Goal: Information Seeking & Learning: Learn about a topic

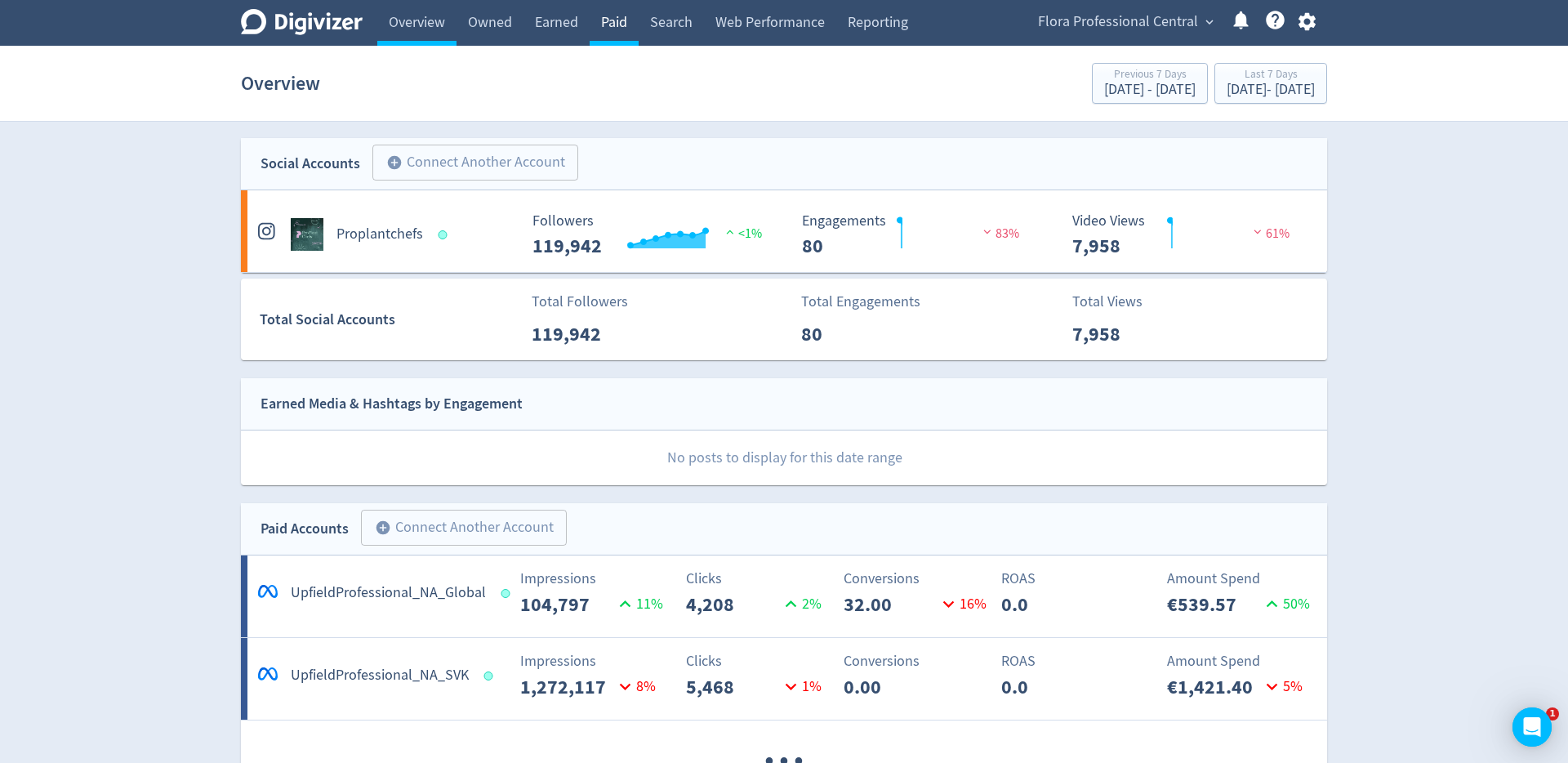
click at [628, 24] on link "Paid" at bounding box center [613, 22] width 49 height 46
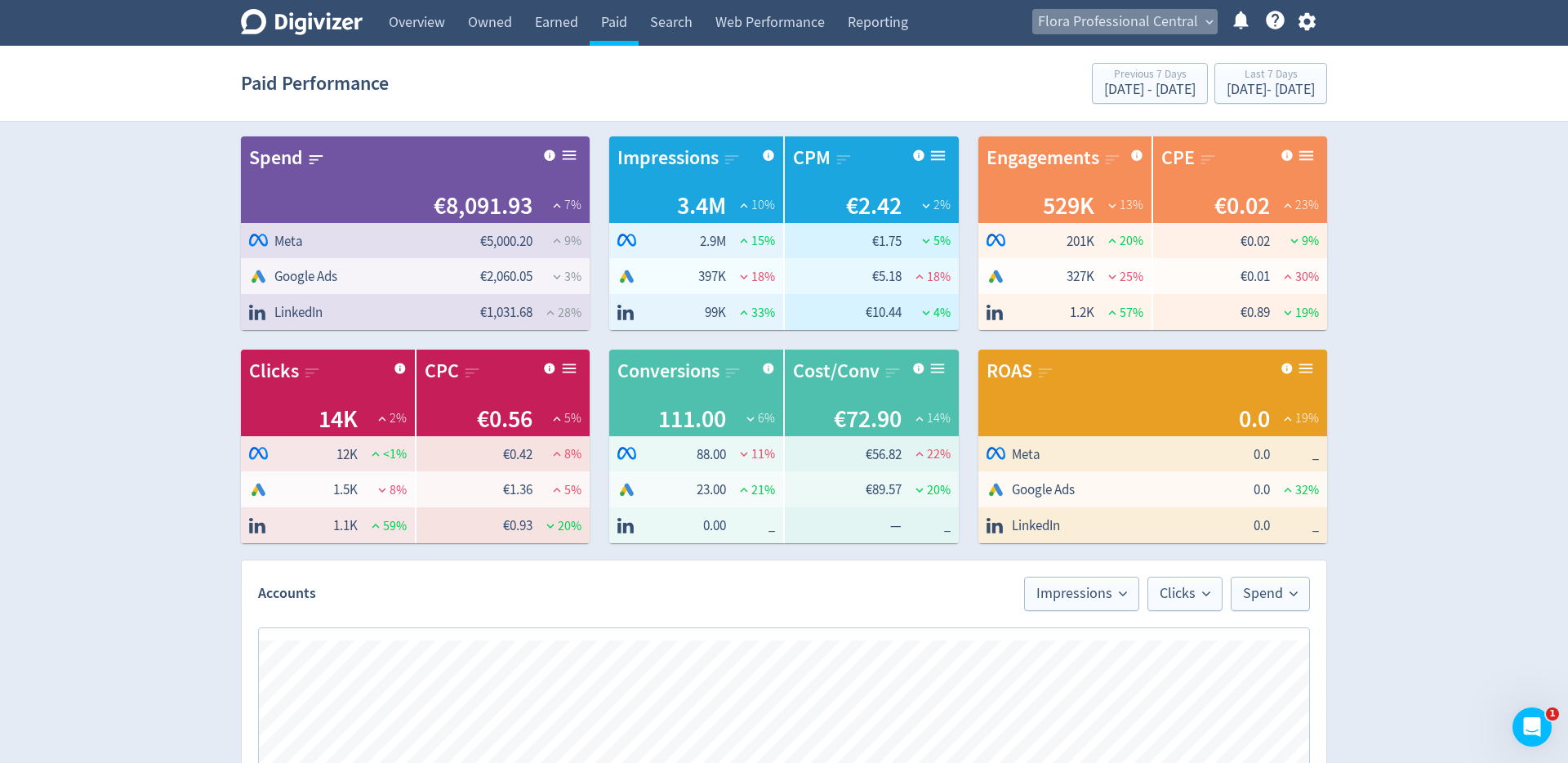
click at [1163, 19] on span "Flora Professional Central" at bounding box center [1117, 22] width 160 height 26
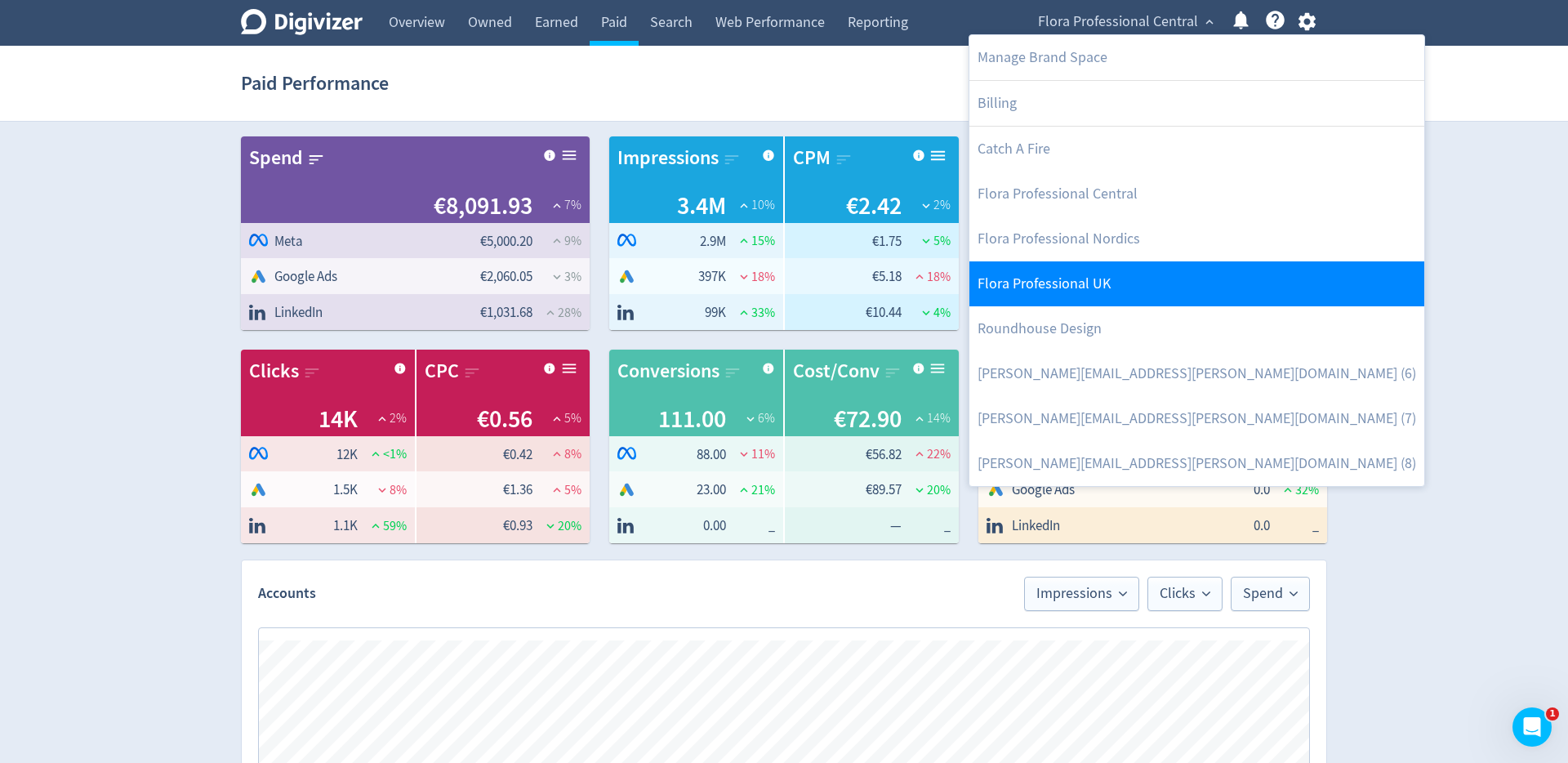
click at [1112, 277] on link "Flora Professional UK" at bounding box center [1196, 284] width 455 height 45
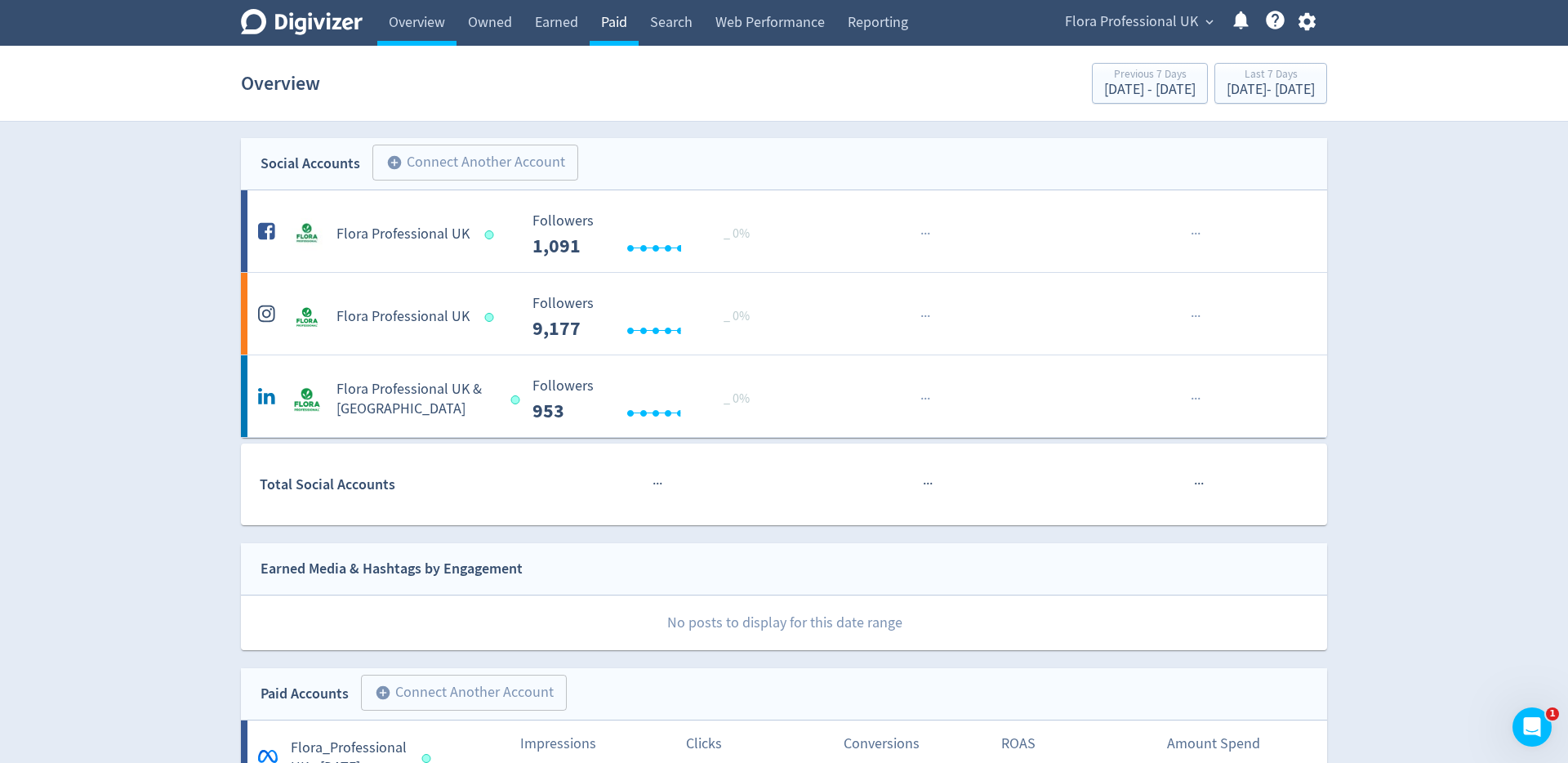
click at [609, 18] on link "Paid" at bounding box center [613, 22] width 49 height 46
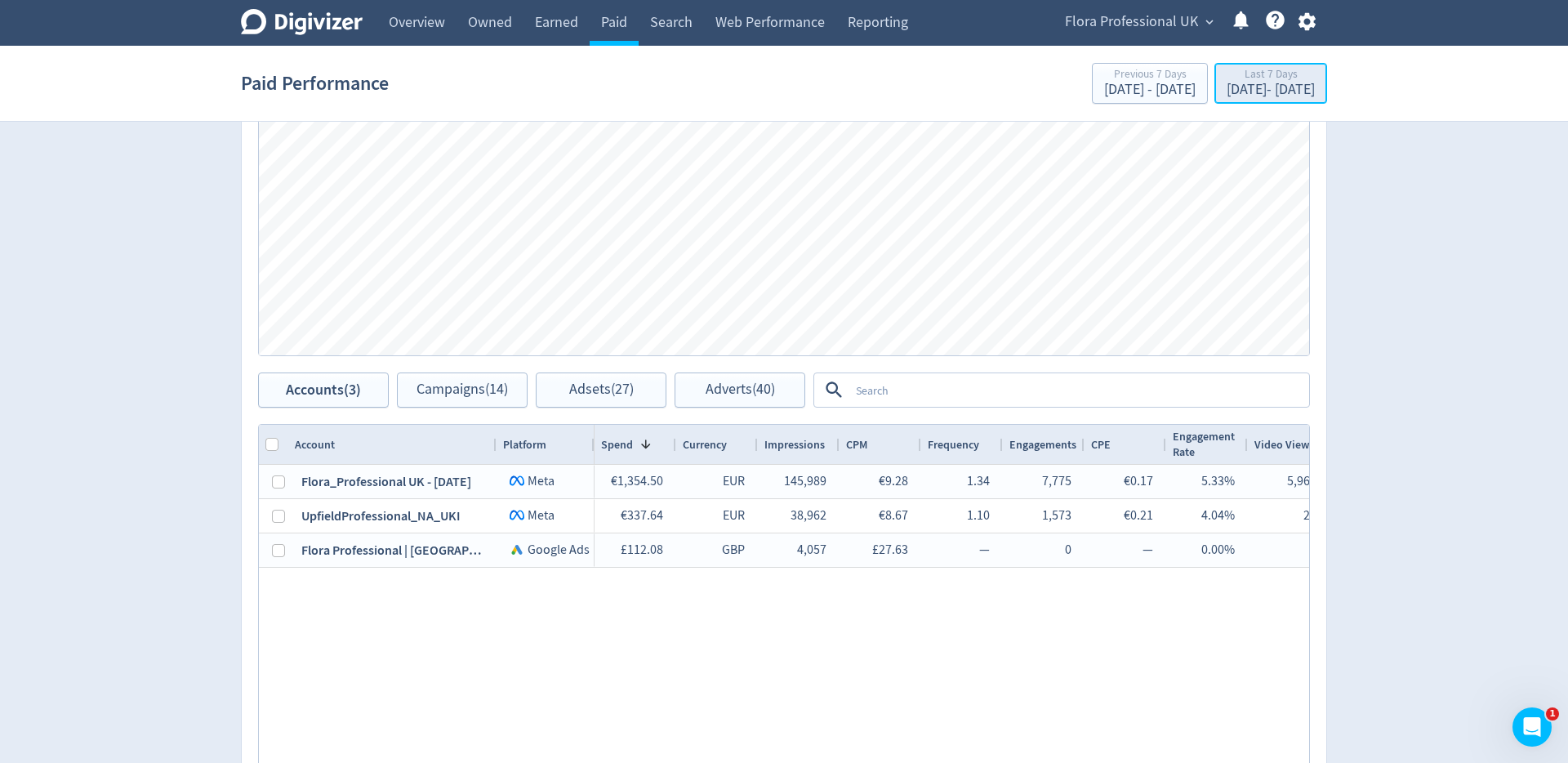
click at [1229, 83] on div "[DATE] - [DATE]" at bounding box center [1270, 90] width 89 height 15
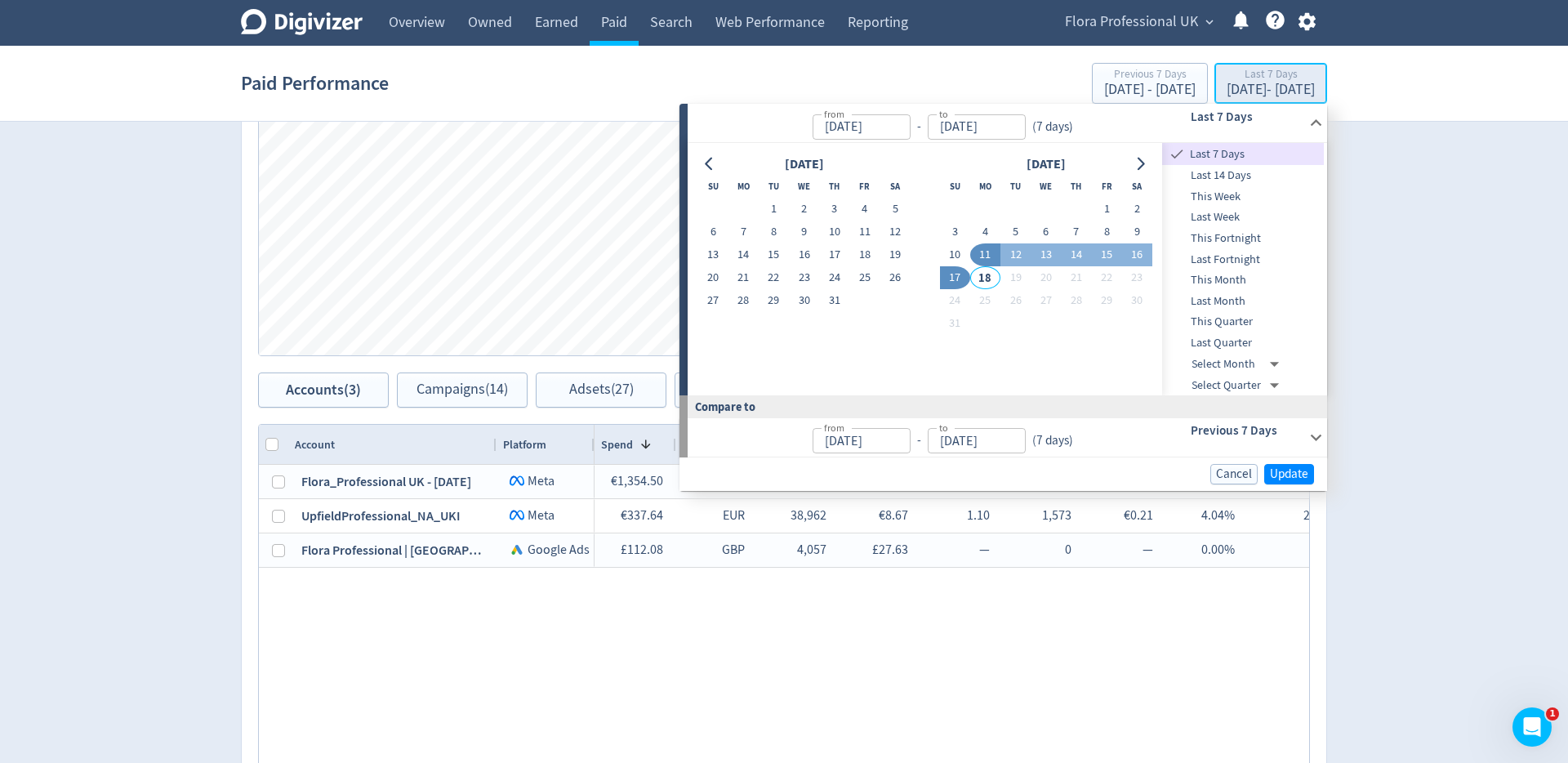
type input "[DATE]"
click at [780, 214] on button "1" at bounding box center [774, 209] width 31 height 23
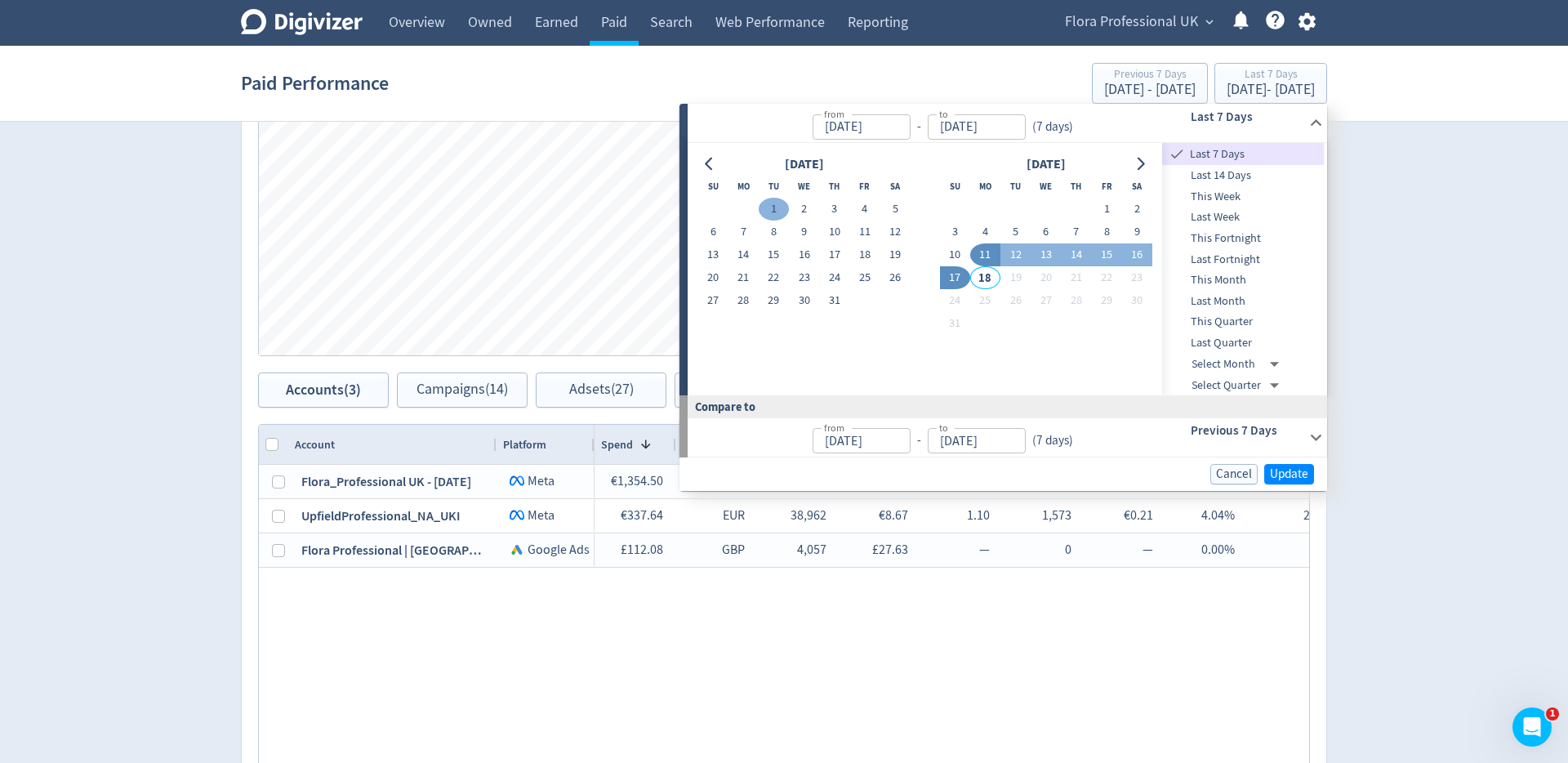
type input "[DATE]"
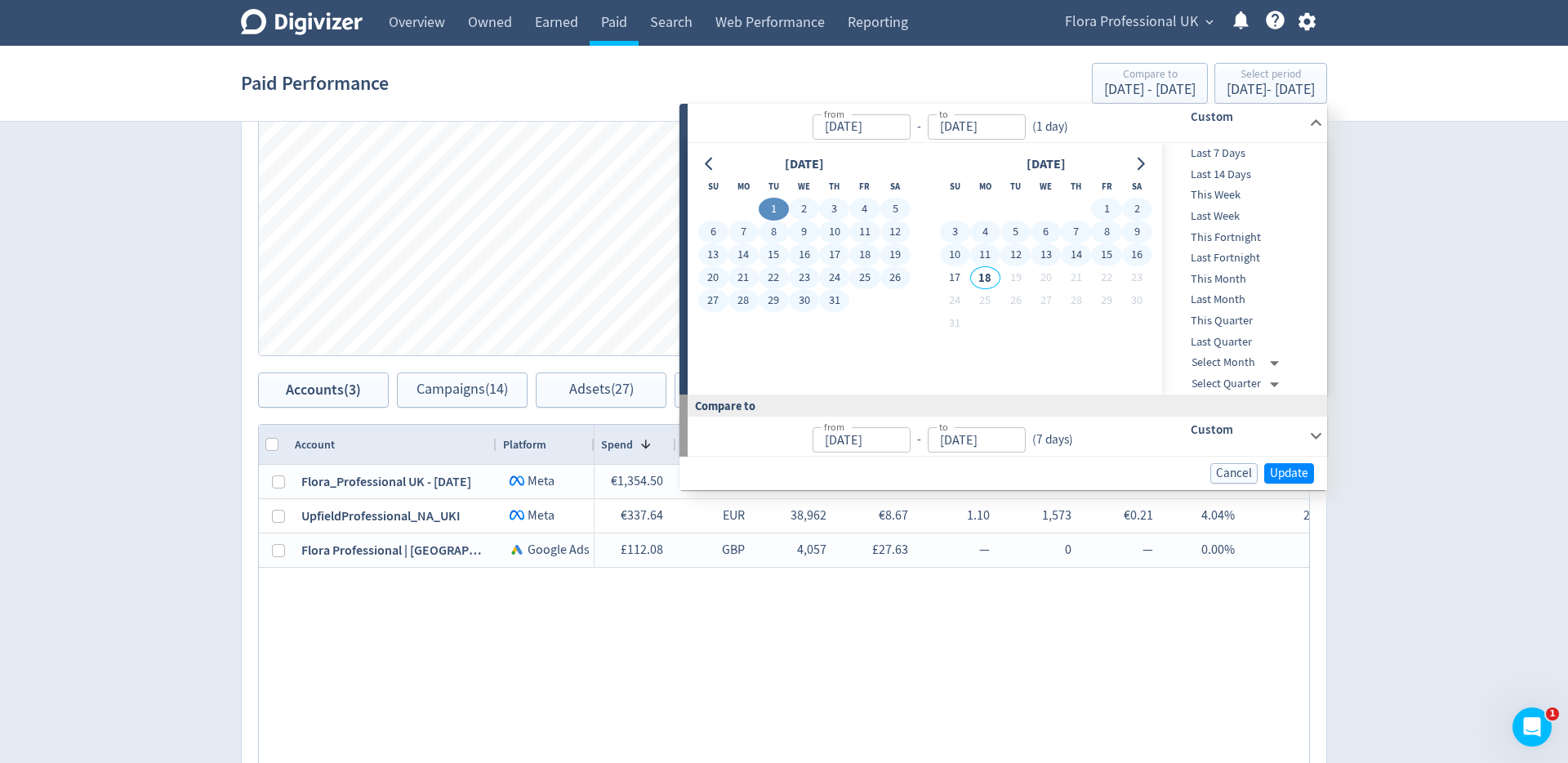
drag, startPoint x: 1138, startPoint y: 256, endPoint x: 1146, endPoint y: 262, distance: 10.0
click at [1138, 257] on button "16" at bounding box center [1137, 255] width 31 height 23
type input "[DATE]"
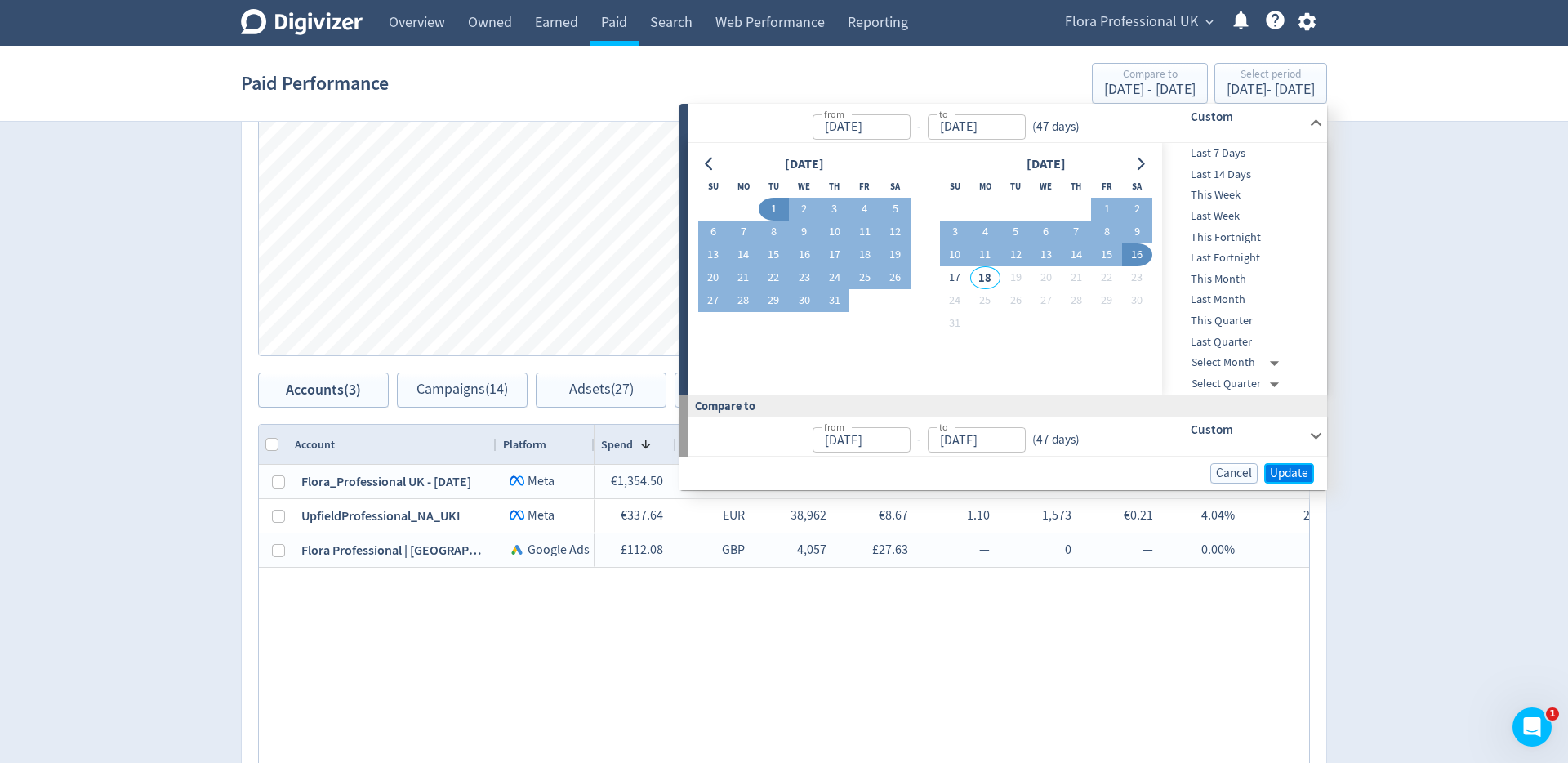
click at [1298, 468] on span "Update" at bounding box center [1288, 473] width 38 height 12
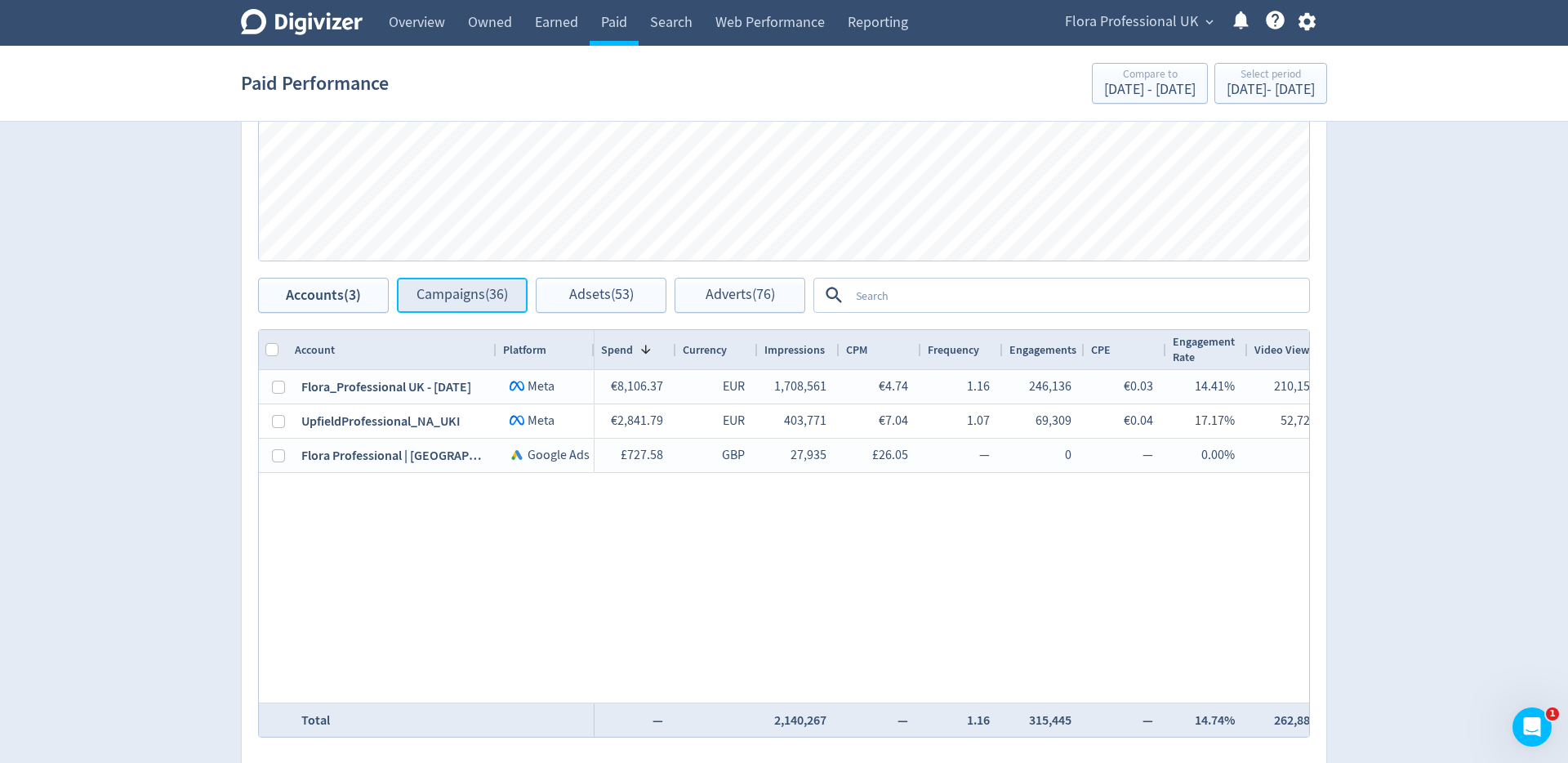
click at [470, 298] on span "Campaigns (36)" at bounding box center [462, 295] width 92 height 16
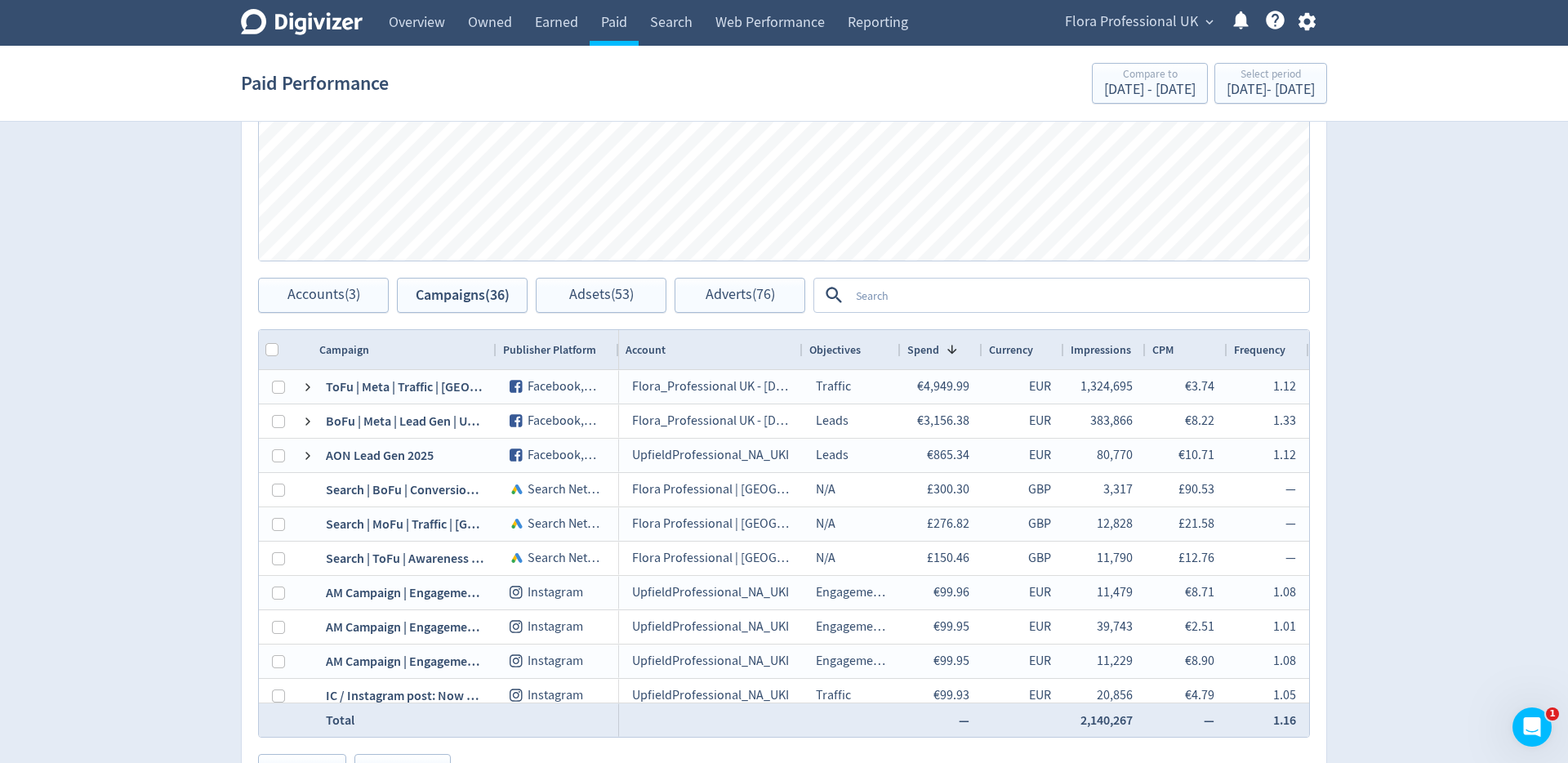
click at [953, 300] on textarea at bounding box center [1078, 295] width 458 height 31
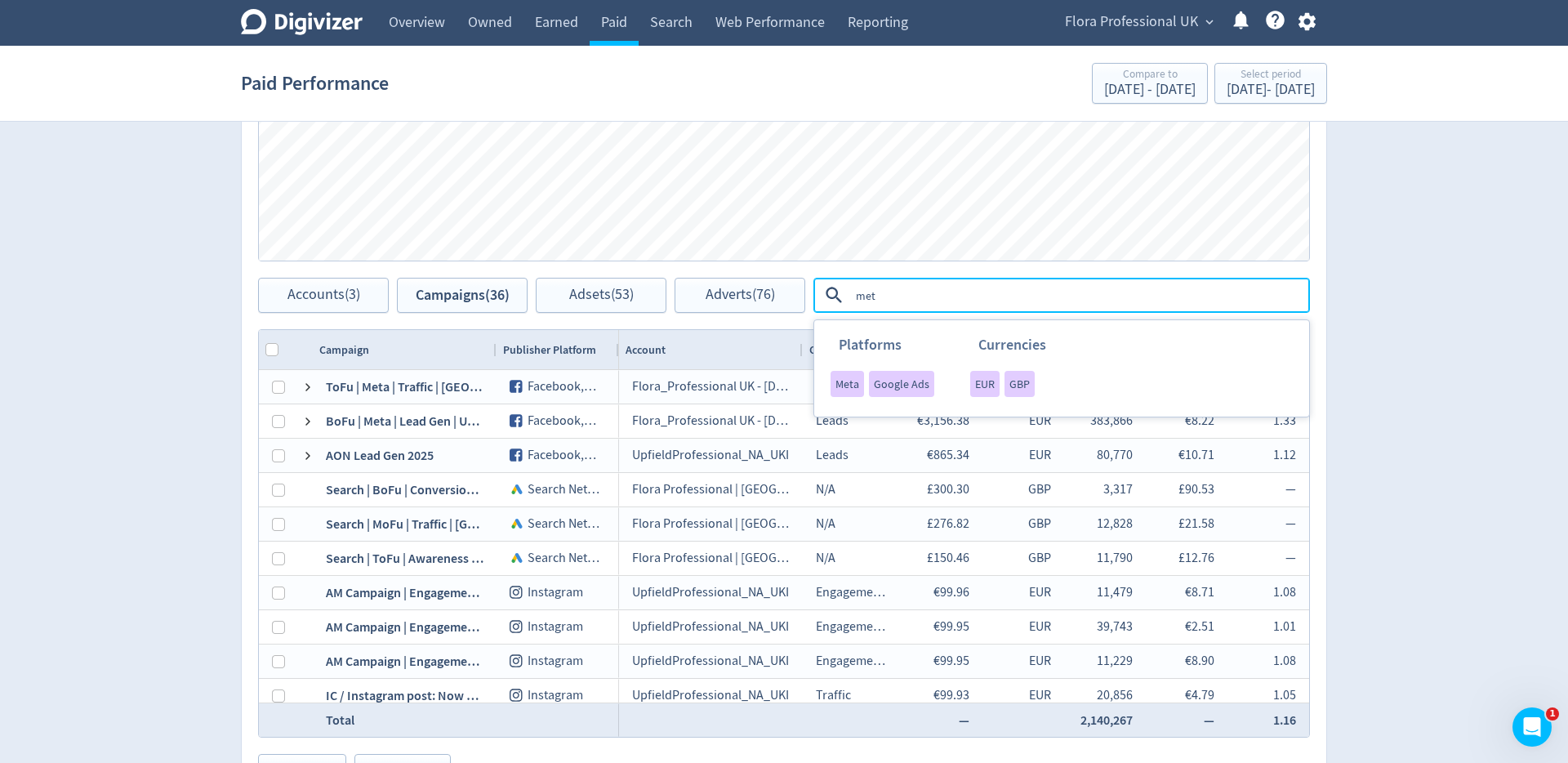
type textarea "meta"
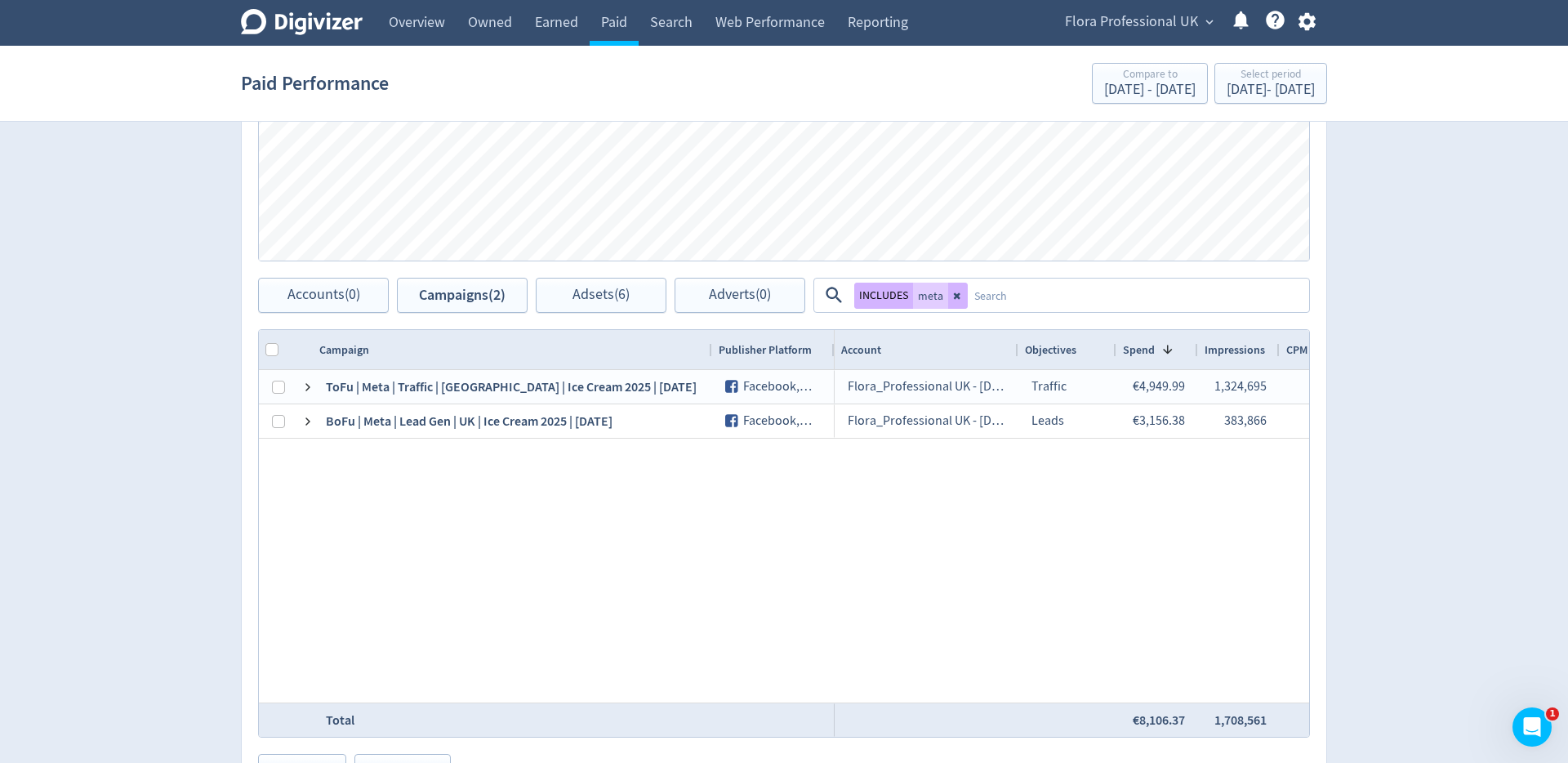
drag, startPoint x: 493, startPoint y: 348, endPoint x: 709, endPoint y: 348, distance: 216.0
click at [709, 348] on div at bounding box center [712, 349] width 7 height 39
drag, startPoint x: 954, startPoint y: 296, endPoint x: 965, endPoint y: 296, distance: 11.0
click at [954, 296] on icon at bounding box center [957, 295] width 7 height 7
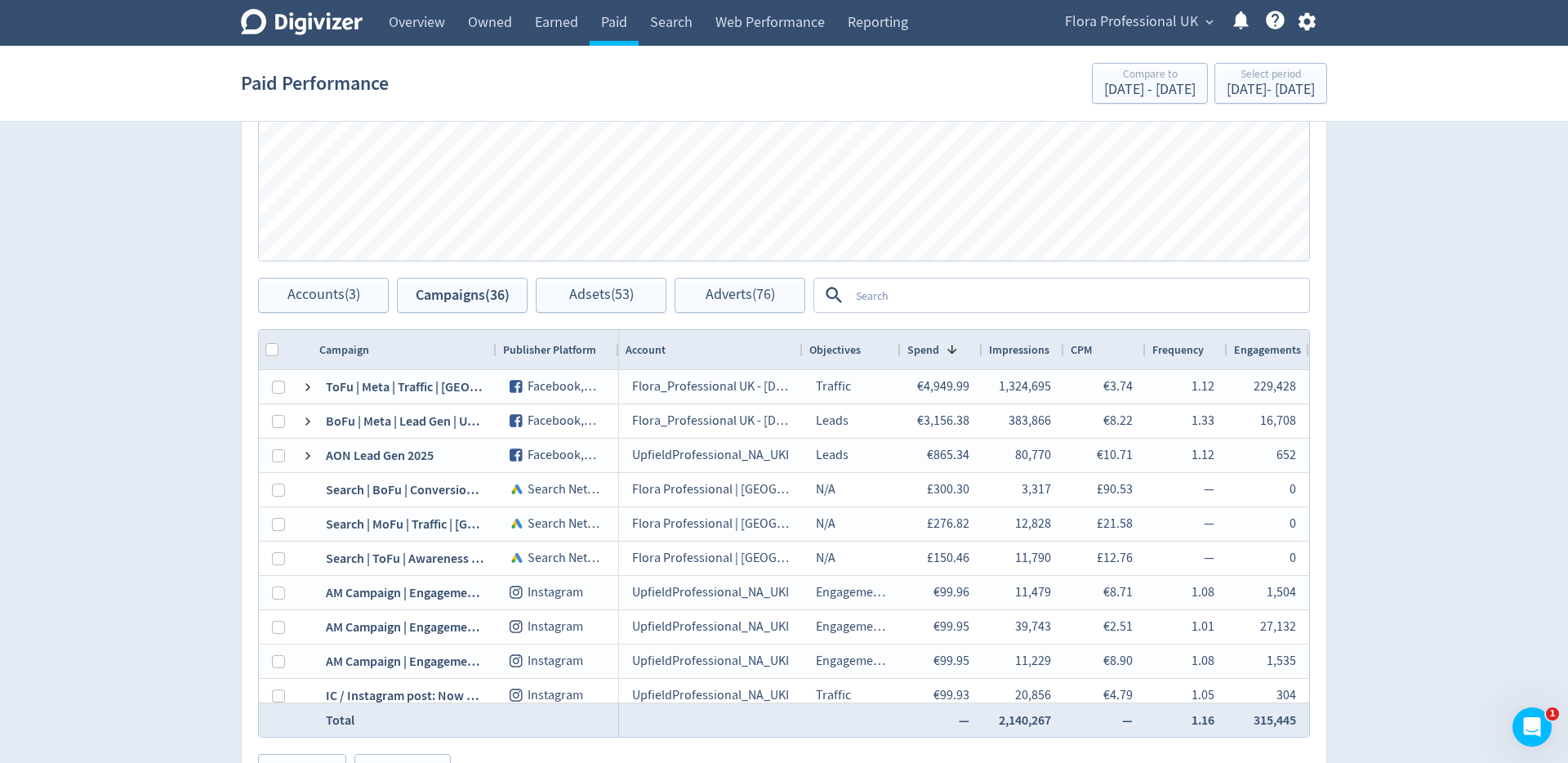
click at [968, 296] on textarea at bounding box center [1078, 295] width 458 height 31
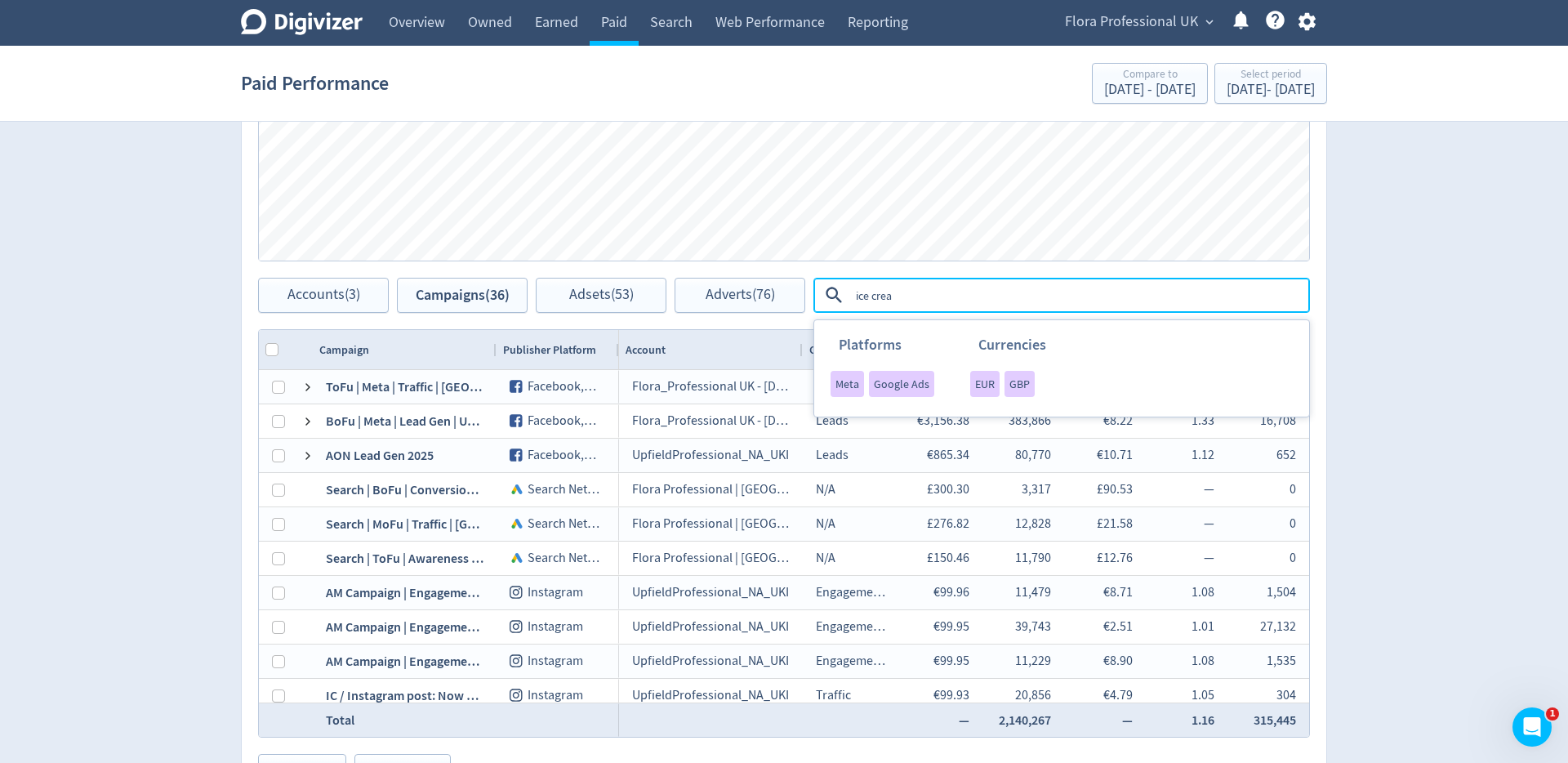
type textarea "ice cream"
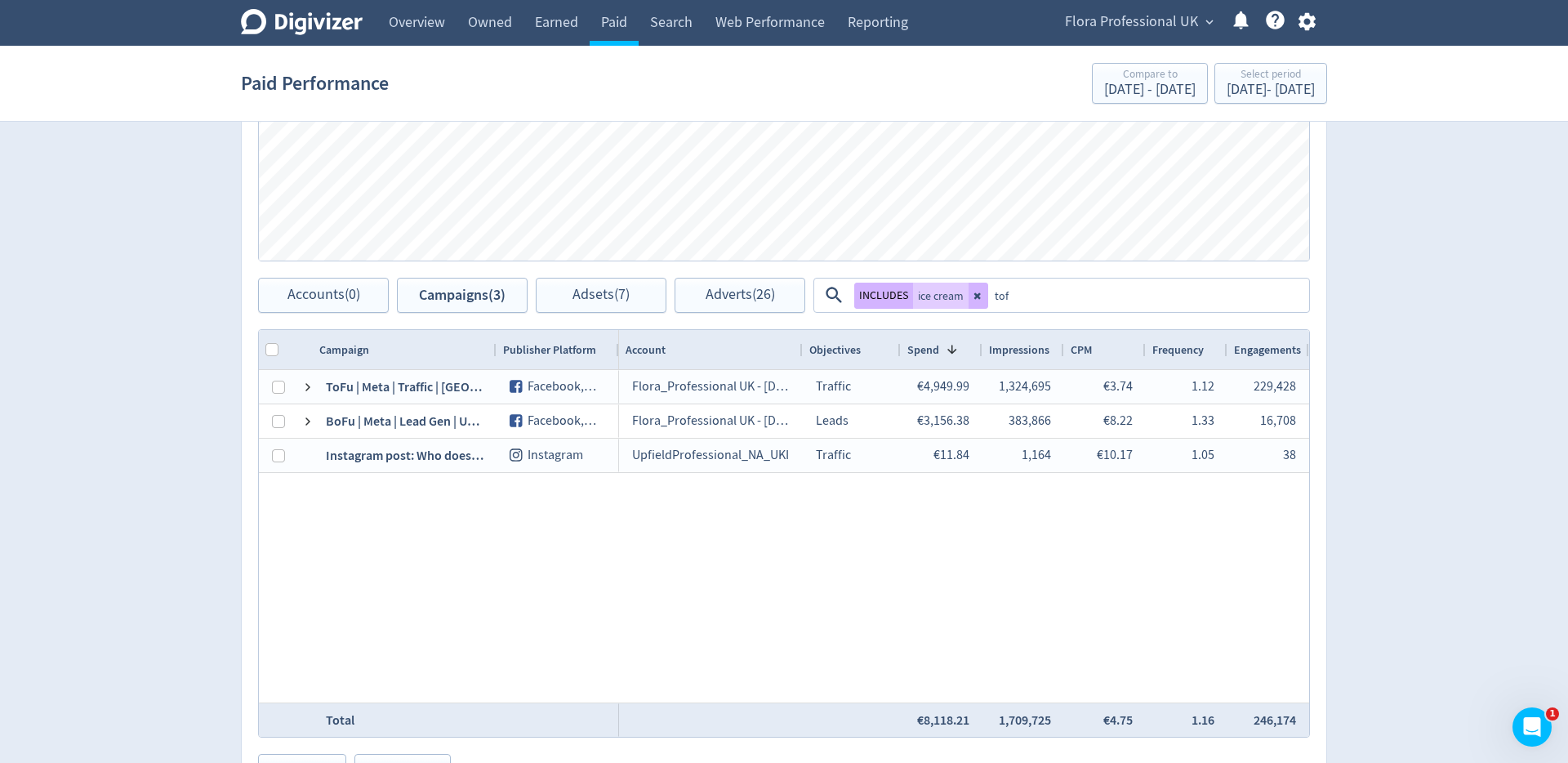
type textarea "tofy"
click at [1115, 302] on button at bounding box center [1115, 295] width 20 height 26
click at [1046, 289] on textarea at bounding box center [1148, 295] width 319 height 31
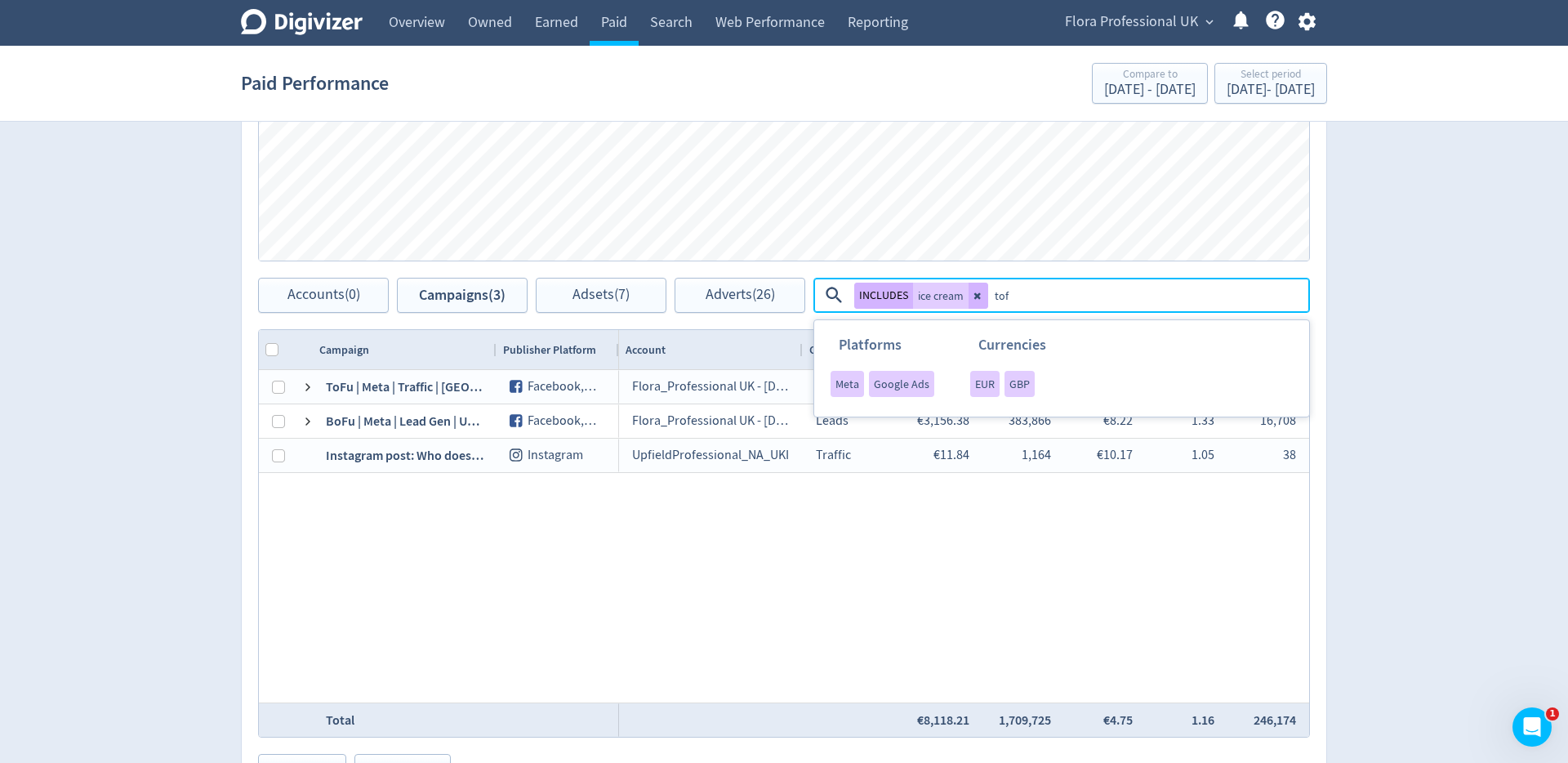
type textarea "tofu"
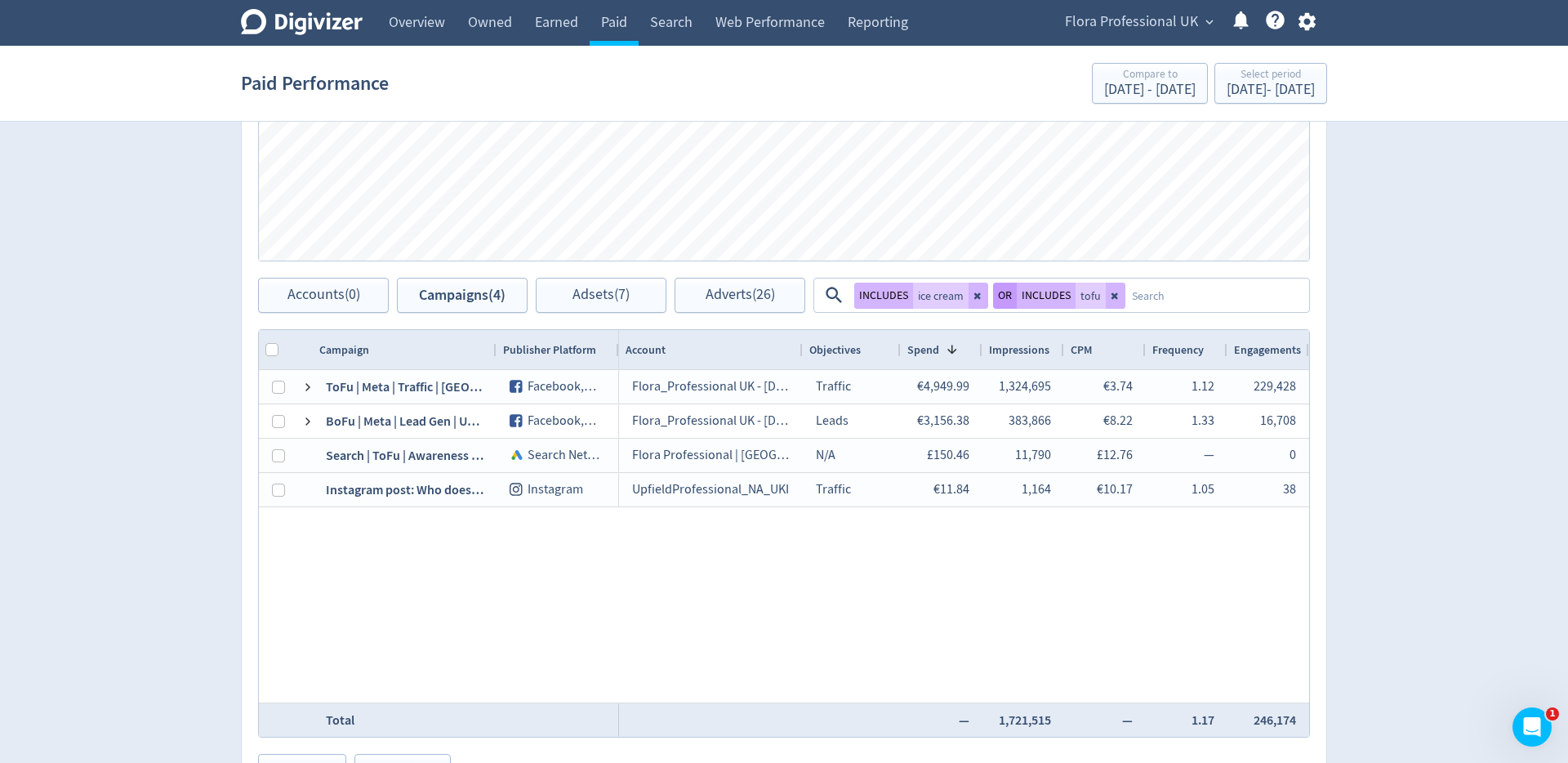
click at [998, 300] on button "OR" at bounding box center [1005, 295] width 24 height 26
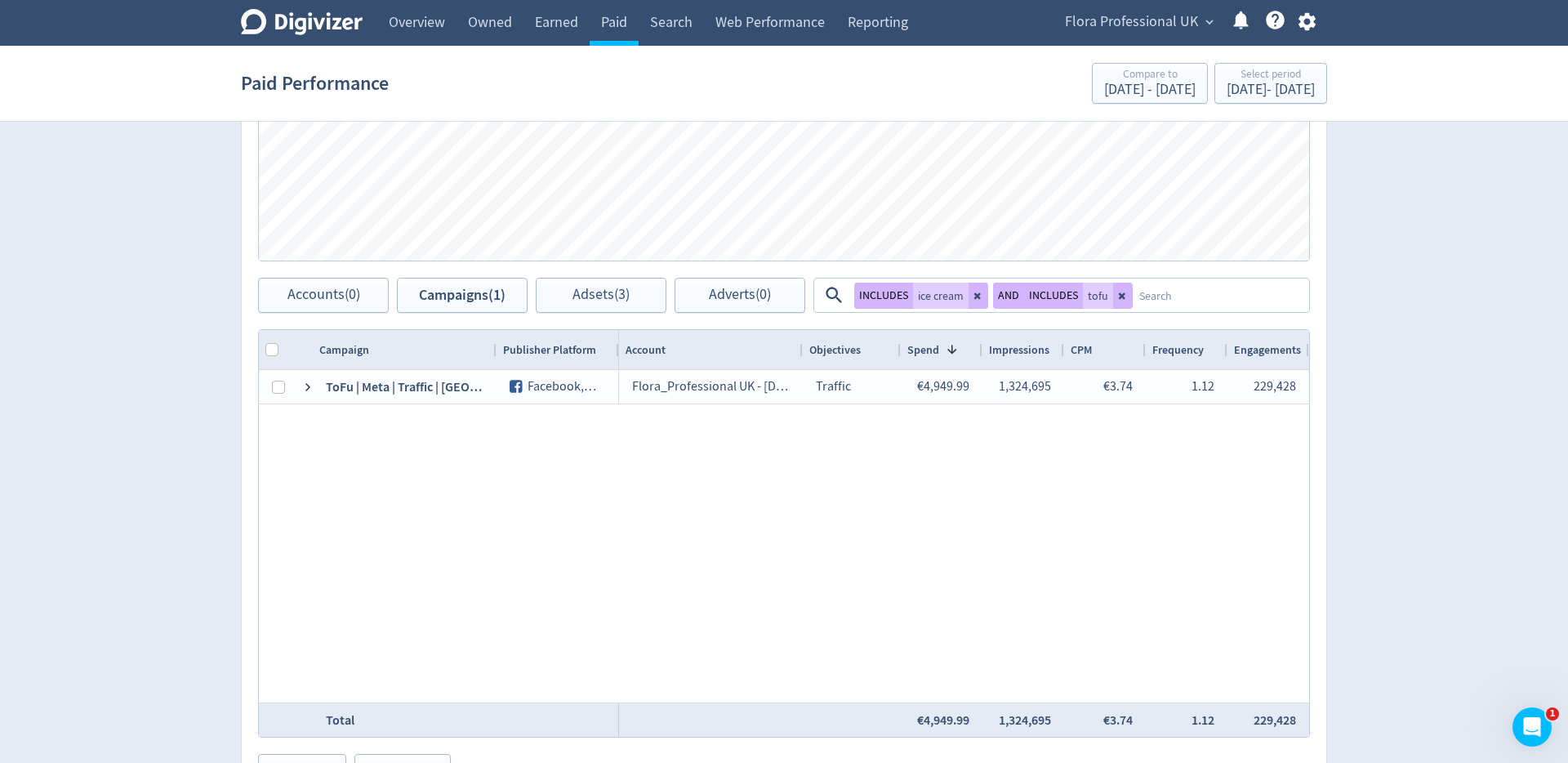
click at [1379, 406] on div "Digivizer Logo [PERSON_NAME] Logo Overview Owned Earned Paid Search Web Perform…" at bounding box center [784, 118] width 1568 height 1478
click at [1019, 525] on div "Flora_Professional UK - [DATE] Traffic €4,949.99 1,324,695 €3.74 1.12 229,428 €…" at bounding box center [964, 536] width 690 height 333
click at [779, 450] on div "Flora_Professional UK - [DATE] Traffic €4,949.99 1,324,695 €3.74 1.12 229,428 €…" at bounding box center [964, 536] width 690 height 333
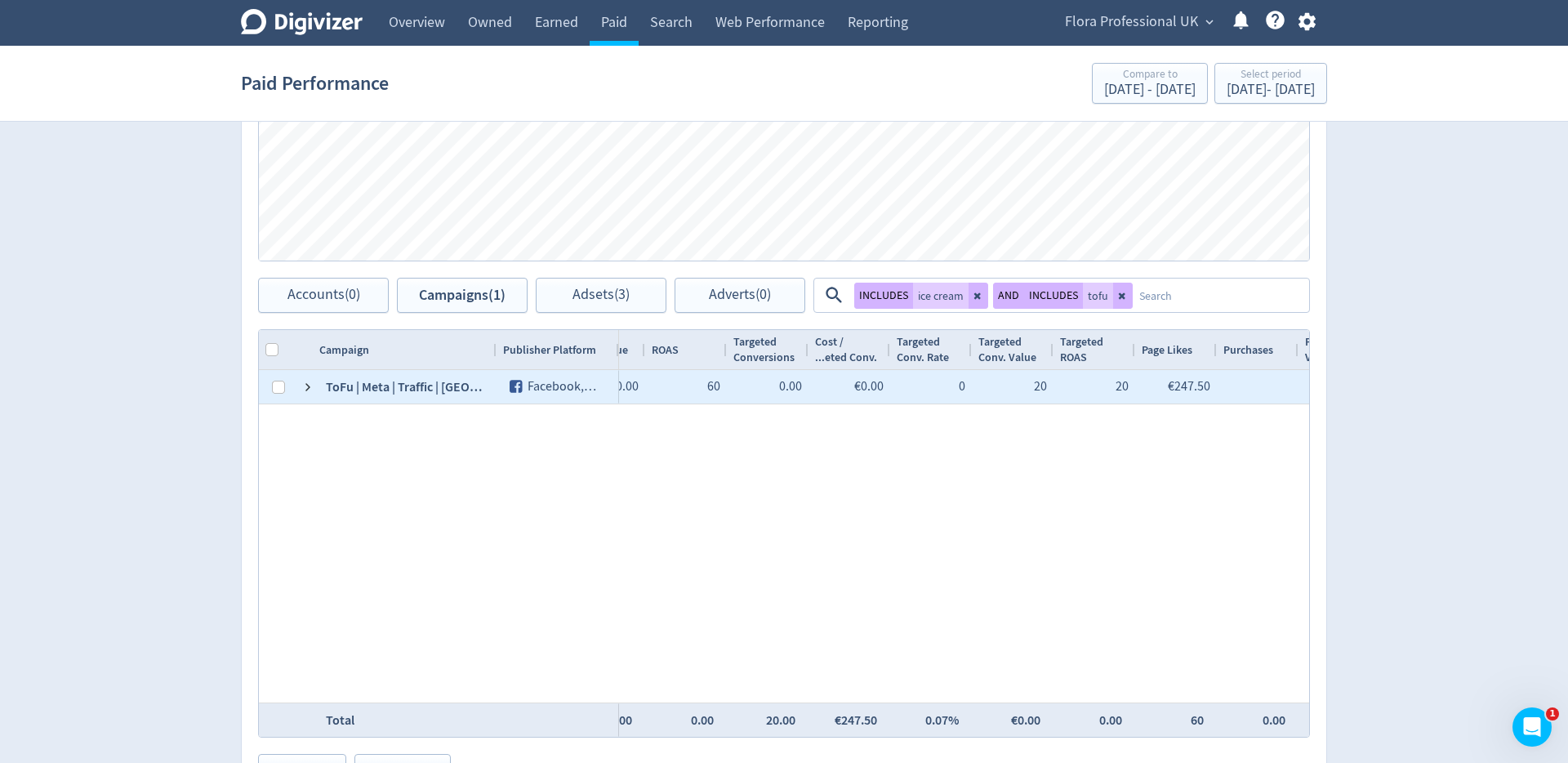
scroll to position [0, 2127]
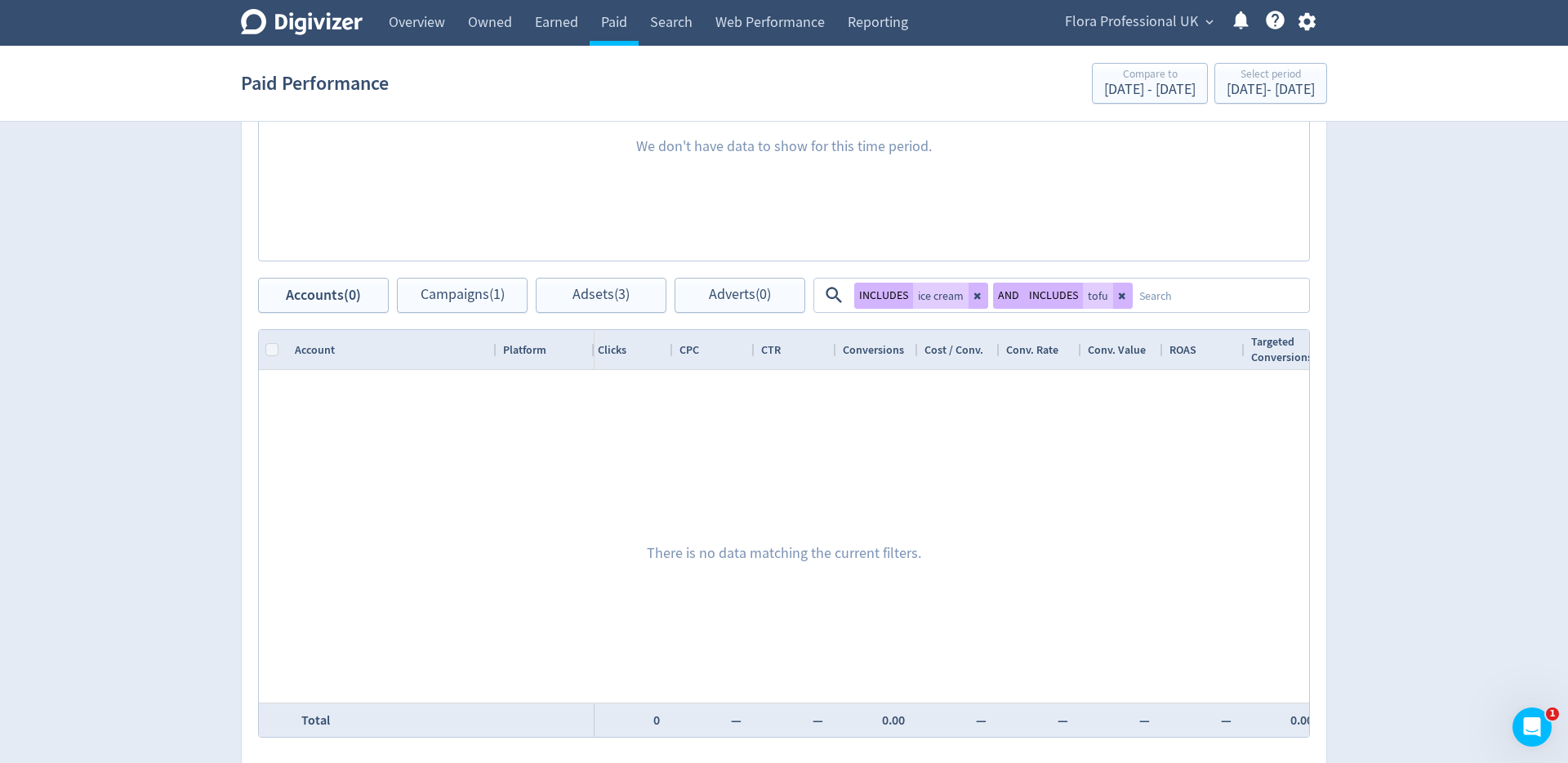
click at [609, 422] on div at bounding box center [951, 536] width 714 height 333
click at [503, 305] on button "Campaigns (1)" at bounding box center [463, 295] width 131 height 35
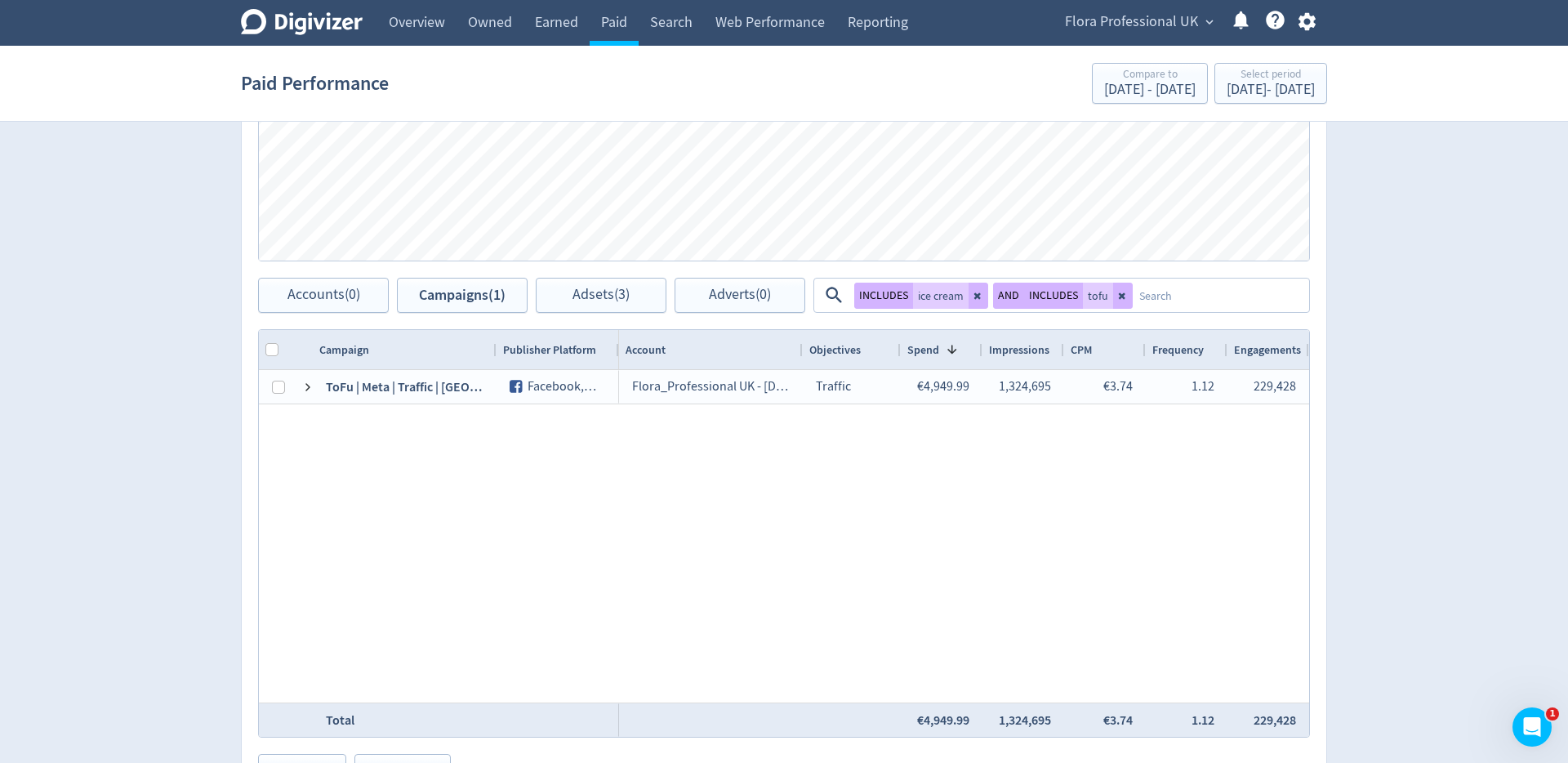
click at [549, 501] on div "120227569335500780 ToFu | Meta | Traffic | [GEOGRAPHIC_DATA] | Ice Cream 2025 |…" at bounding box center [784, 536] width 1050 height 333
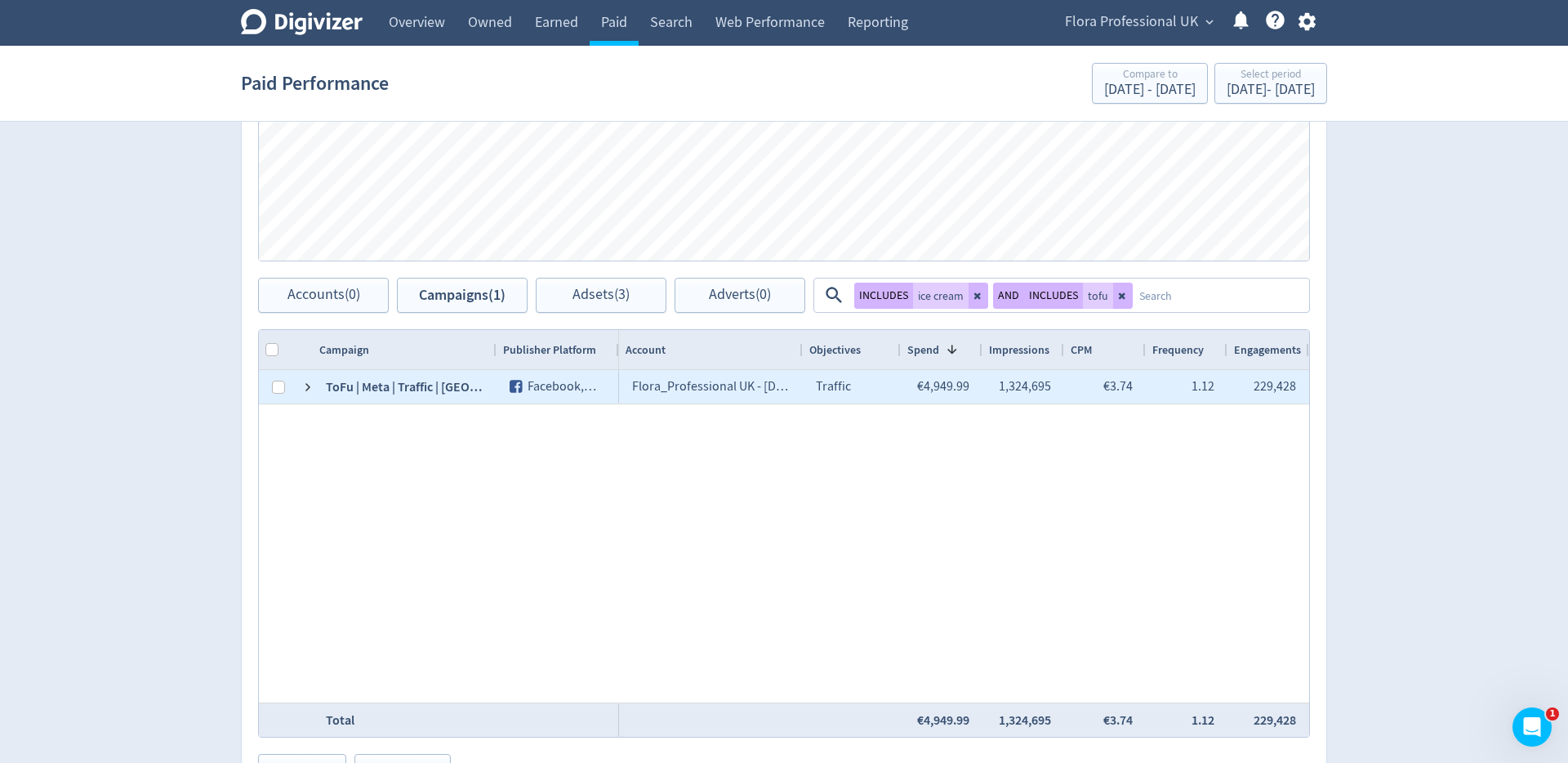
drag, startPoint x: 976, startPoint y: 389, endPoint x: 918, endPoint y: 388, distance: 58.0
click at [917, 388] on div "€4,949.99" at bounding box center [941, 386] width 82 height 33
click at [930, 389] on div "€4,949.99" at bounding box center [942, 386] width 52 height 31
click at [929, 389] on div "€4,949.99" at bounding box center [942, 386] width 52 height 31
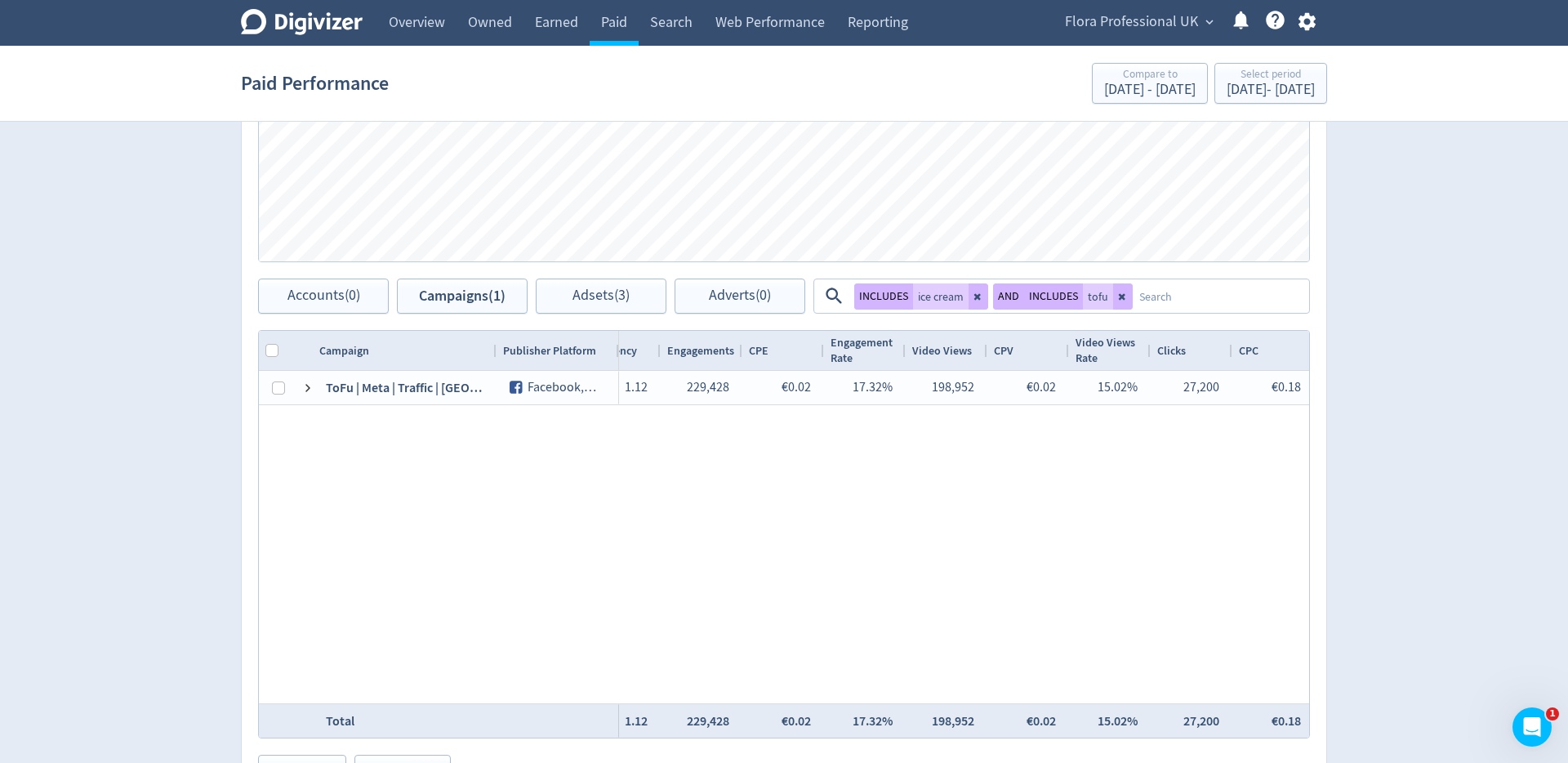
scroll to position [0, 707]
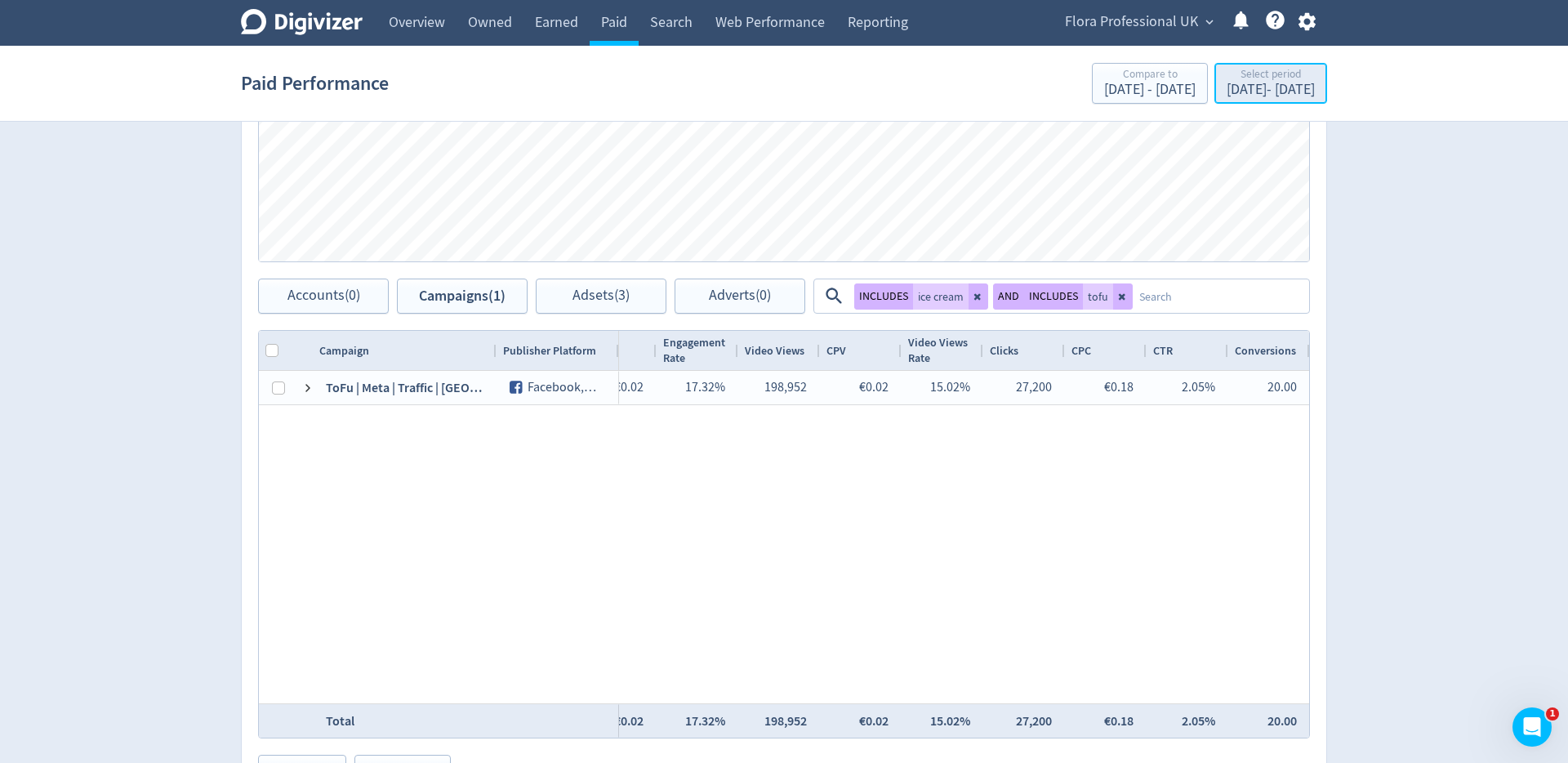
click at [1284, 85] on div "[DATE] - [DATE]" at bounding box center [1270, 90] width 89 height 15
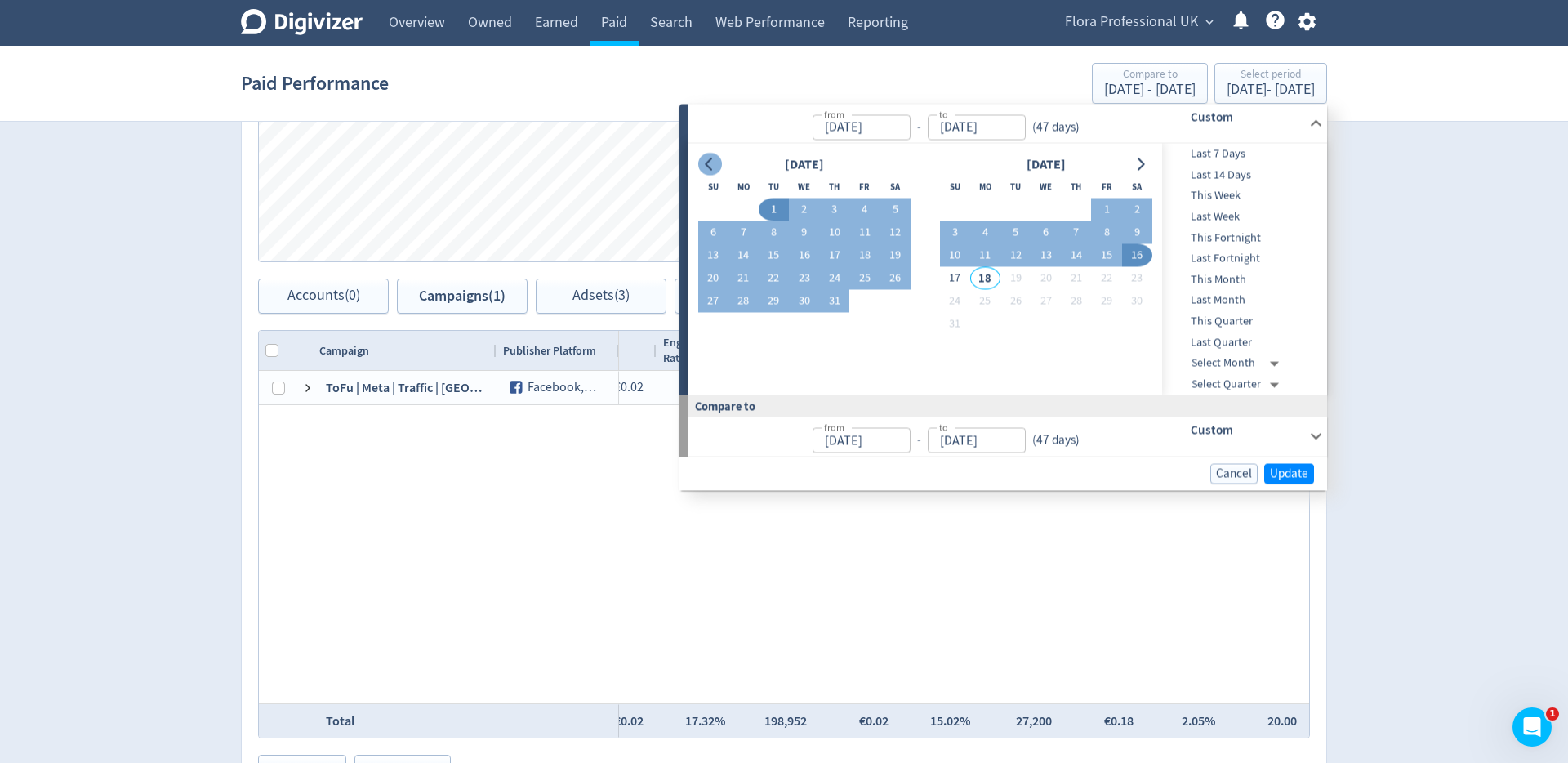
click at [714, 166] on icon "Go to previous month" at bounding box center [710, 164] width 13 height 13
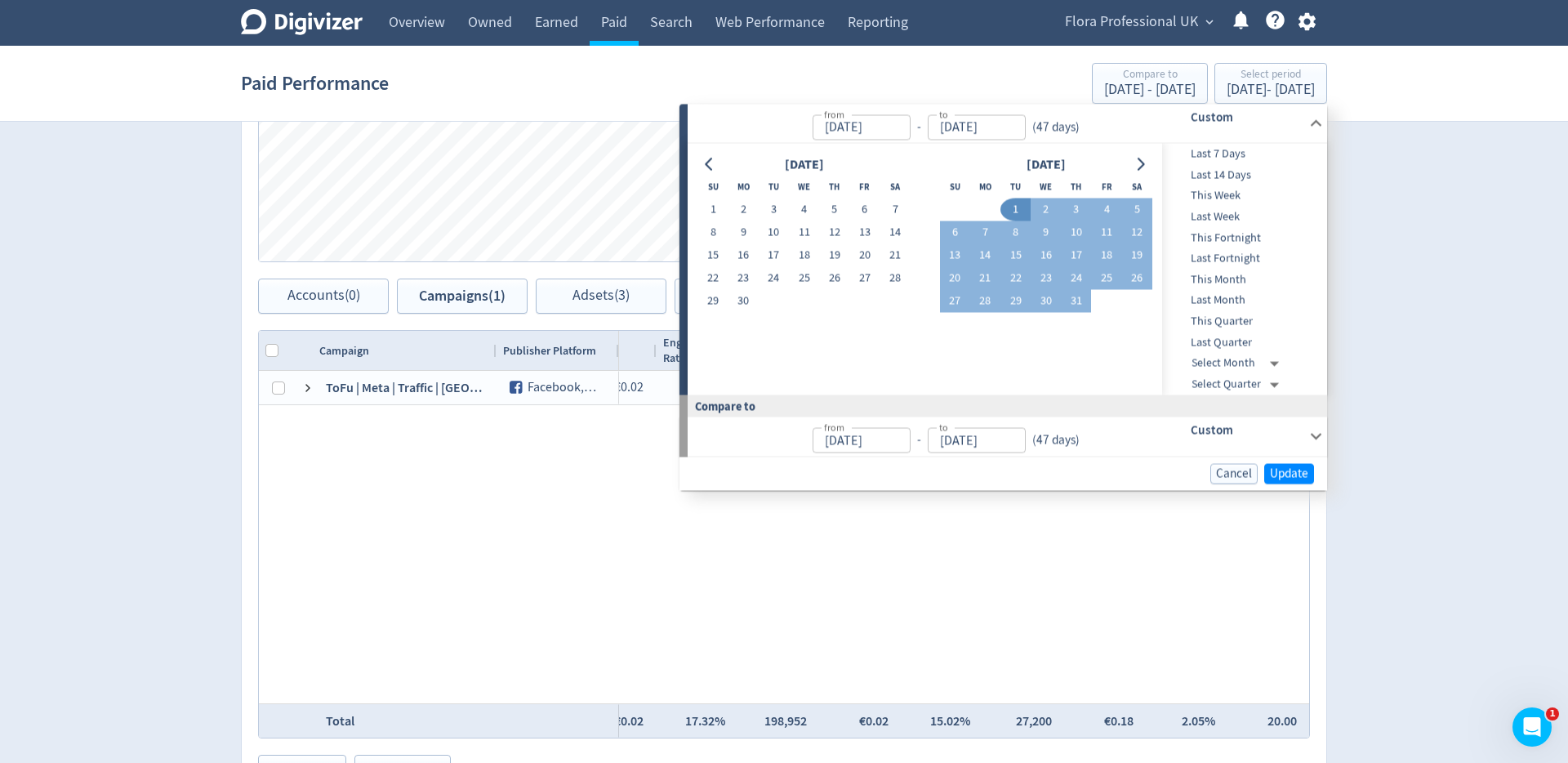
click at [1437, 256] on div "Digivizer Logo [PERSON_NAME] Logo Overview Owned Earned Paid Search Web Perform…" at bounding box center [784, 119] width 1568 height 1478
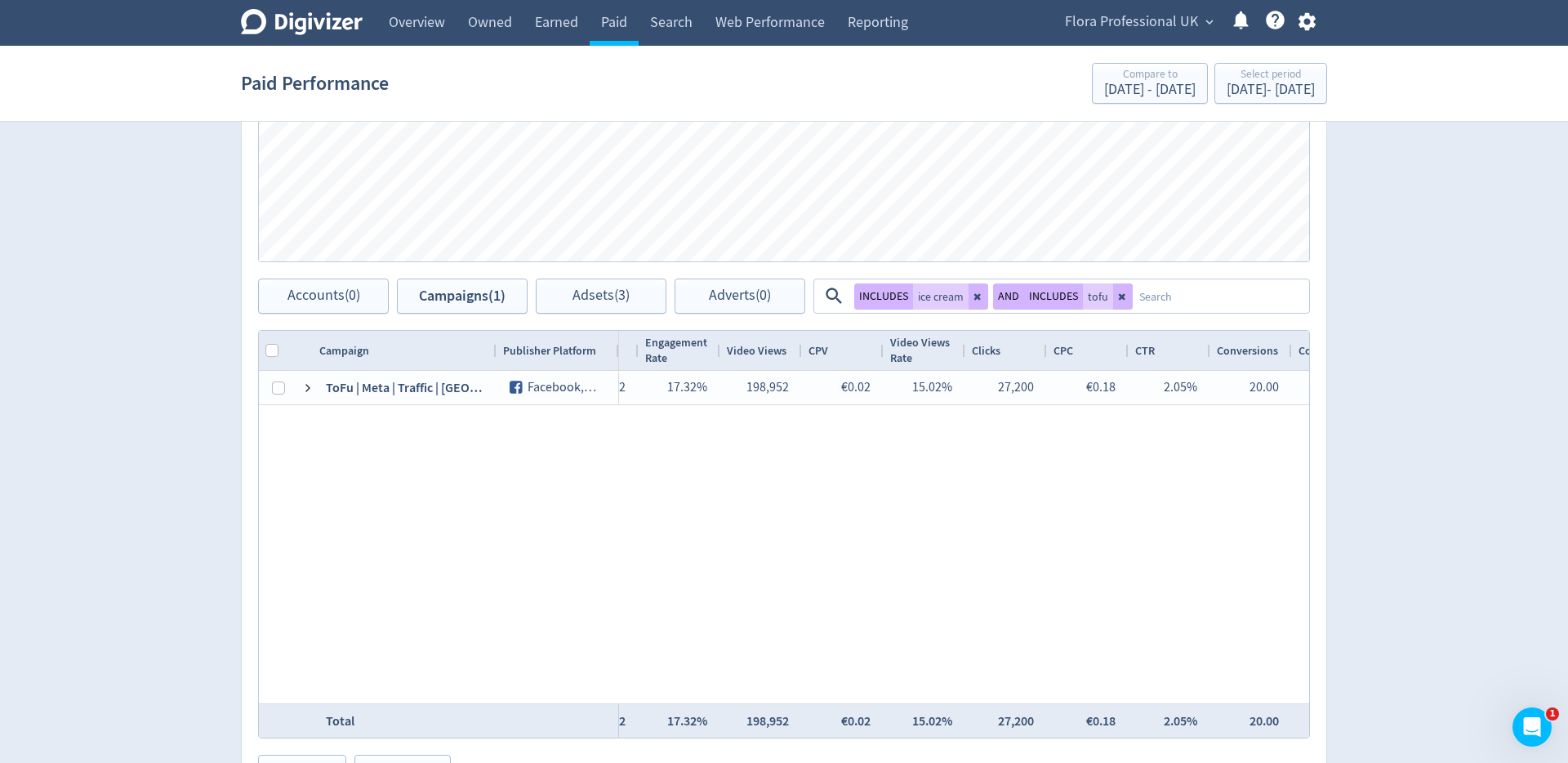
scroll to position [0, 667]
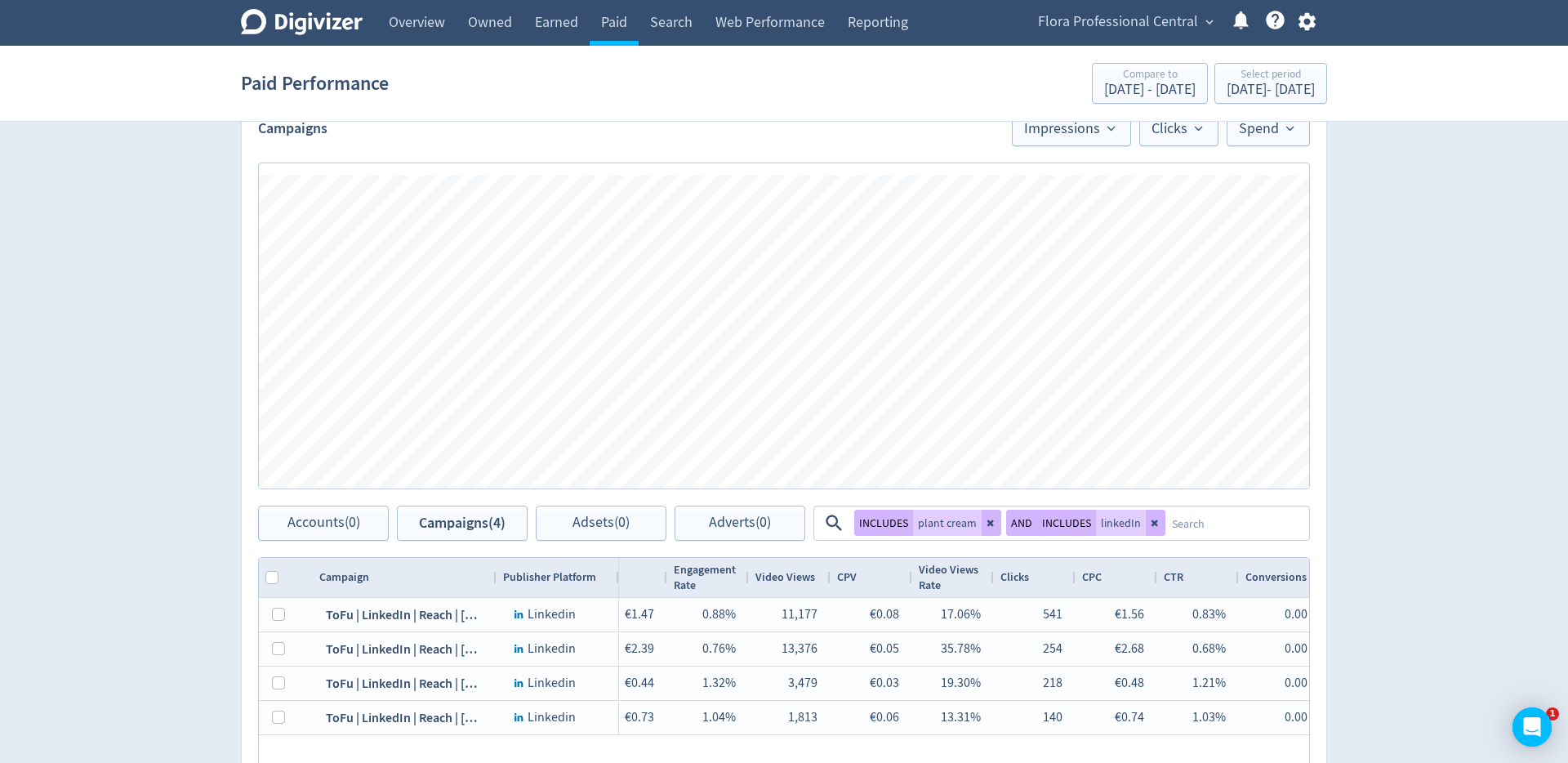
scroll to position [456, 0]
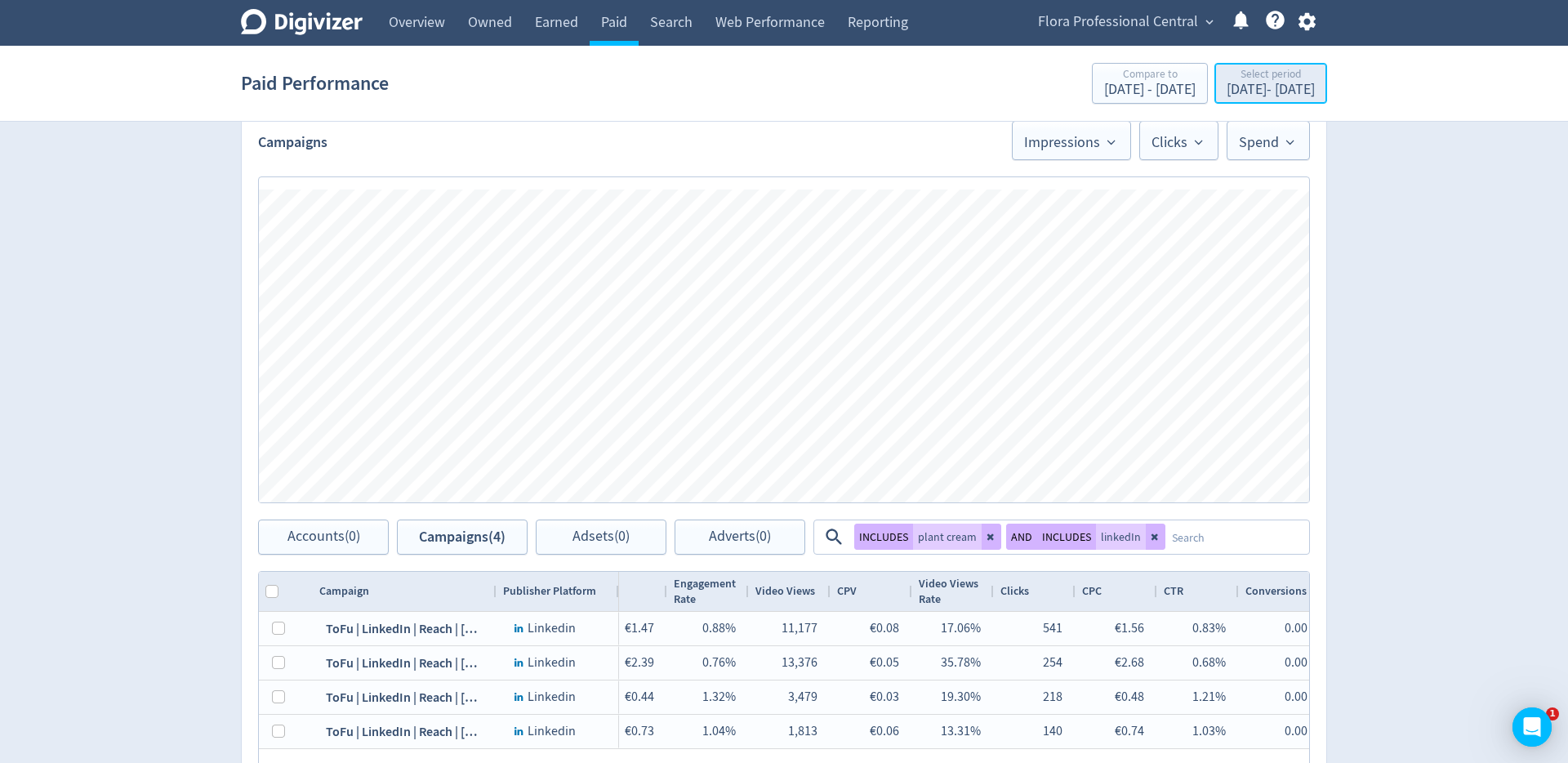
click at [1254, 84] on div "Jul 17, 2025 - Aug 9, 2025" at bounding box center [1270, 90] width 89 height 15
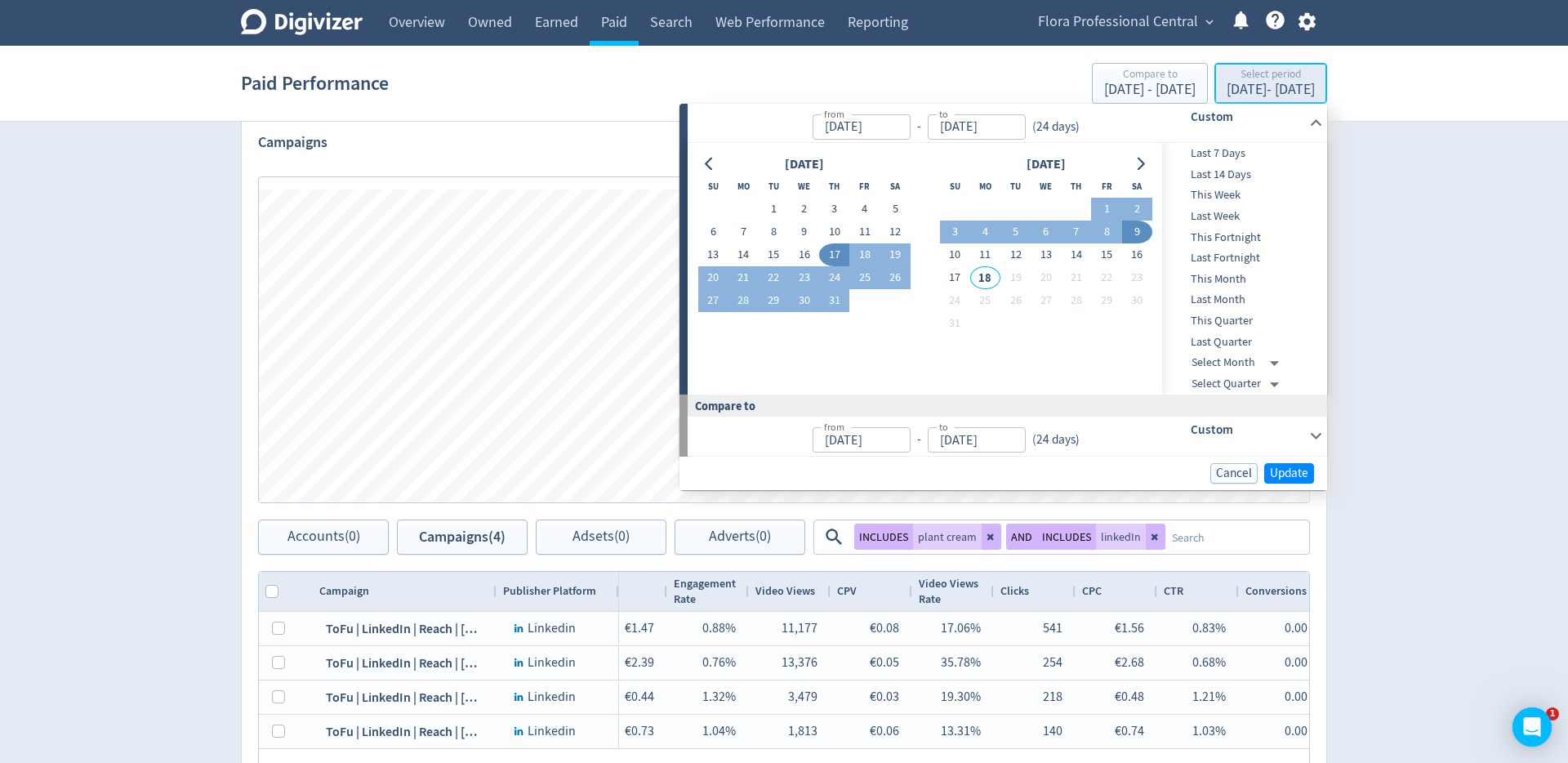
type input "Jul 17, 2025"
type input "Aug 09, 2025"
type input "Jun 23, 2025"
type input "Jul 16, 2025"
click at [837, 253] on button "17" at bounding box center [834, 255] width 31 height 23
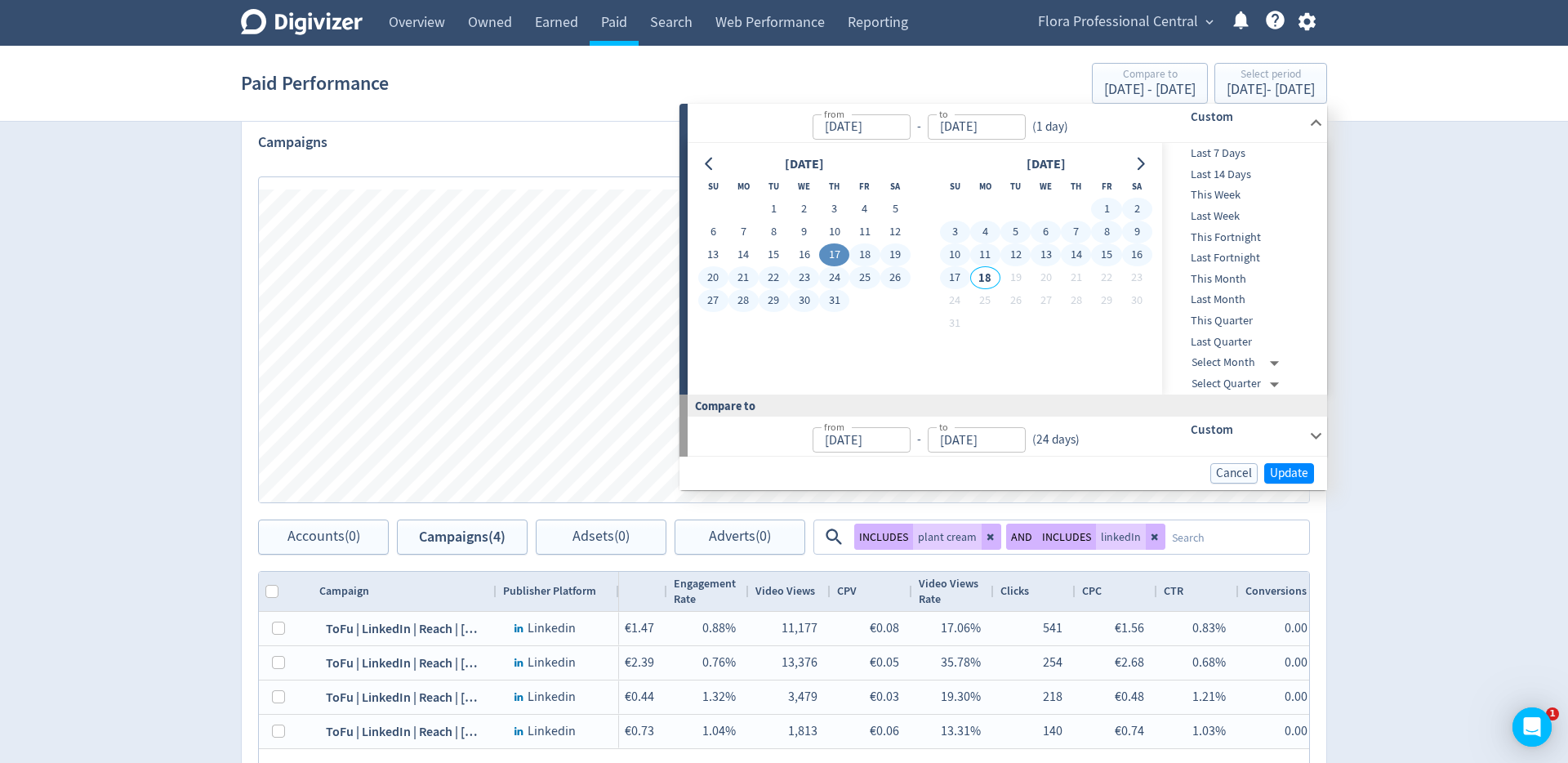
click at [951, 277] on button "17" at bounding box center [955, 278] width 31 height 23
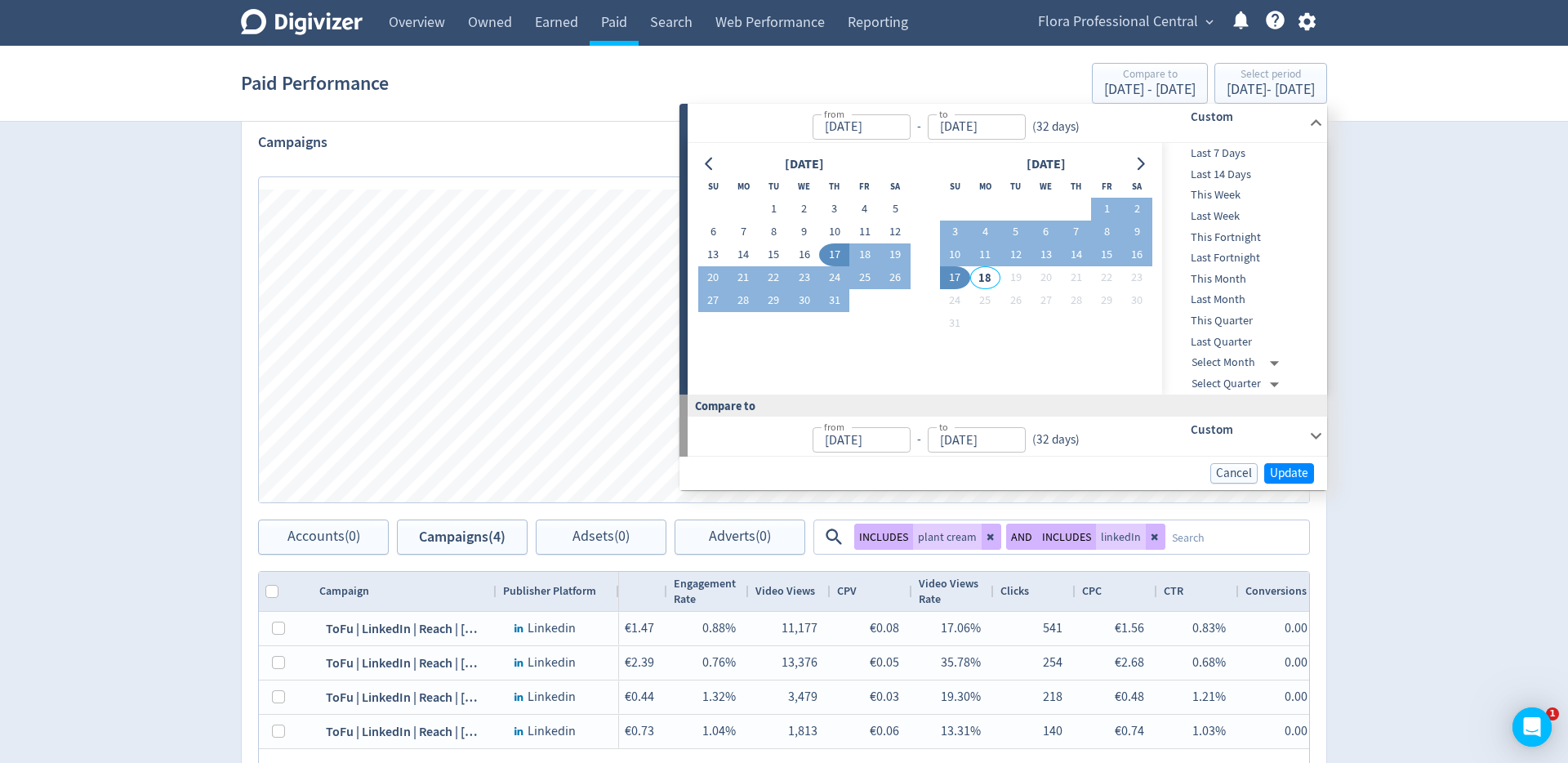
type input "[DATE]"
type input "Jun 15, 2025"
click at [1284, 473] on span "Update" at bounding box center [1288, 473] width 38 height 12
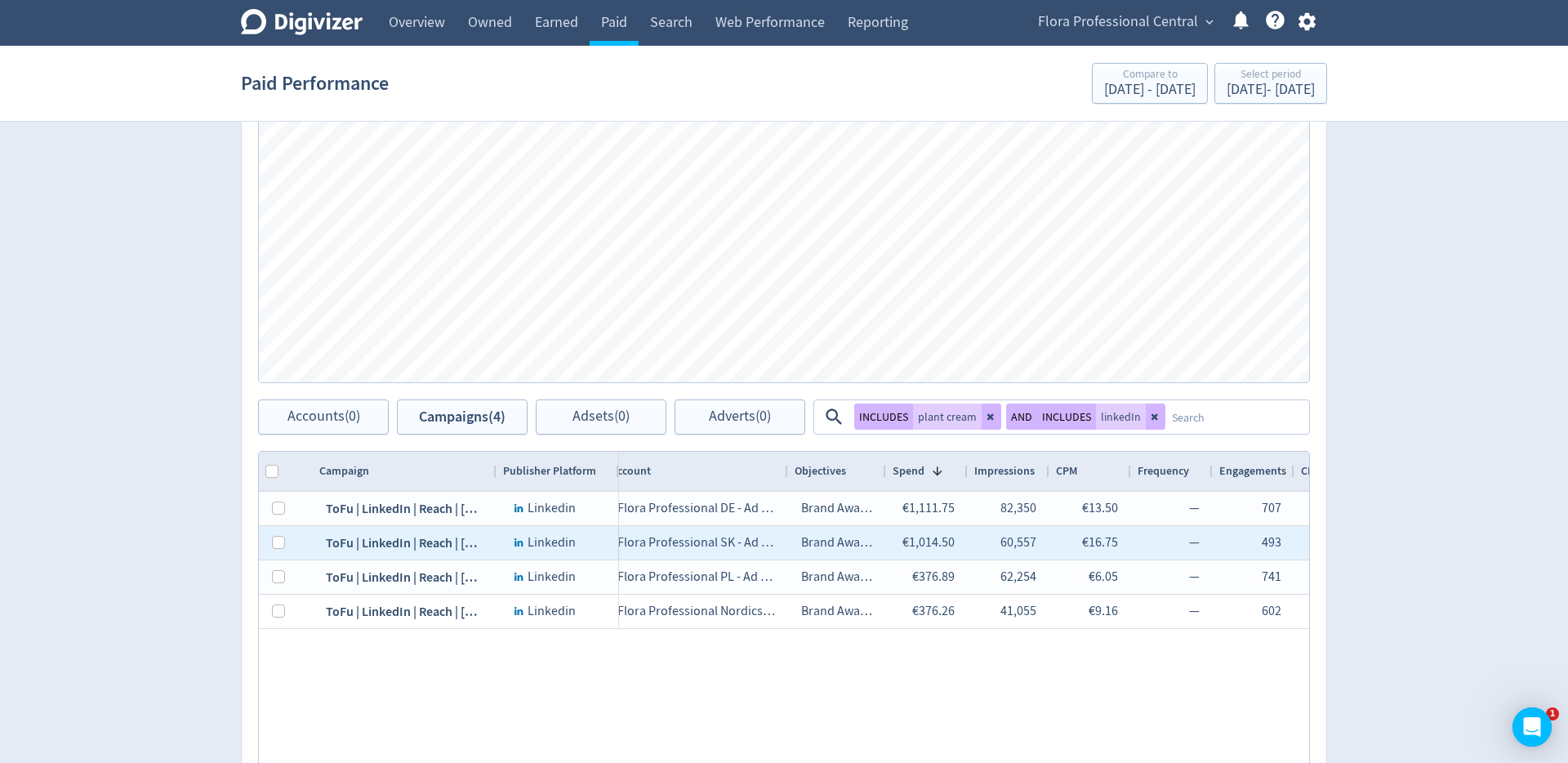
scroll to position [0, 0]
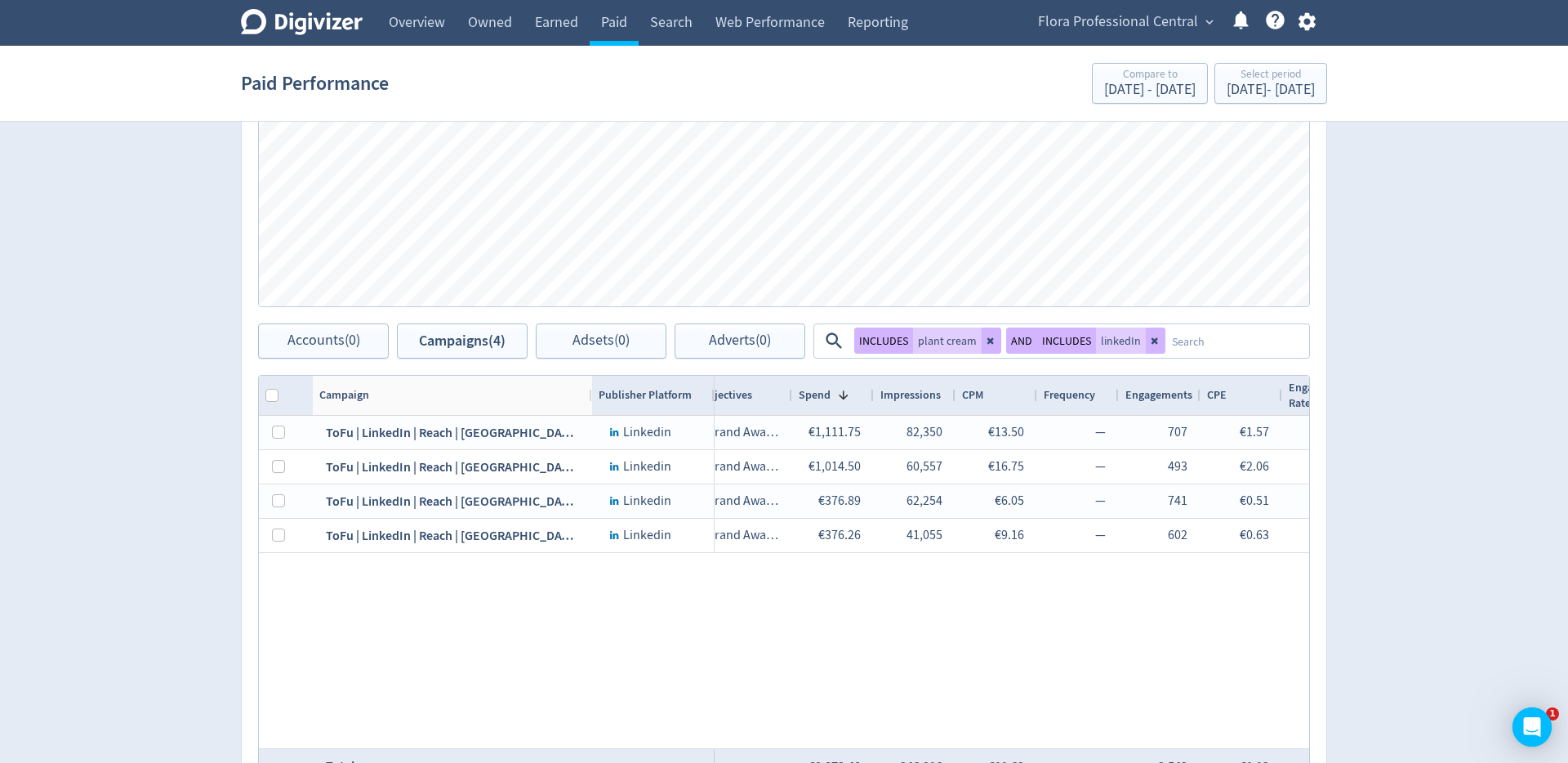
drag, startPoint x: 493, startPoint y: 394, endPoint x: 834, endPoint y: 222, distance: 381.9
click at [588, 392] on div at bounding box center [591, 395] width 7 height 39
